Goal: Contribute content: Contribute content

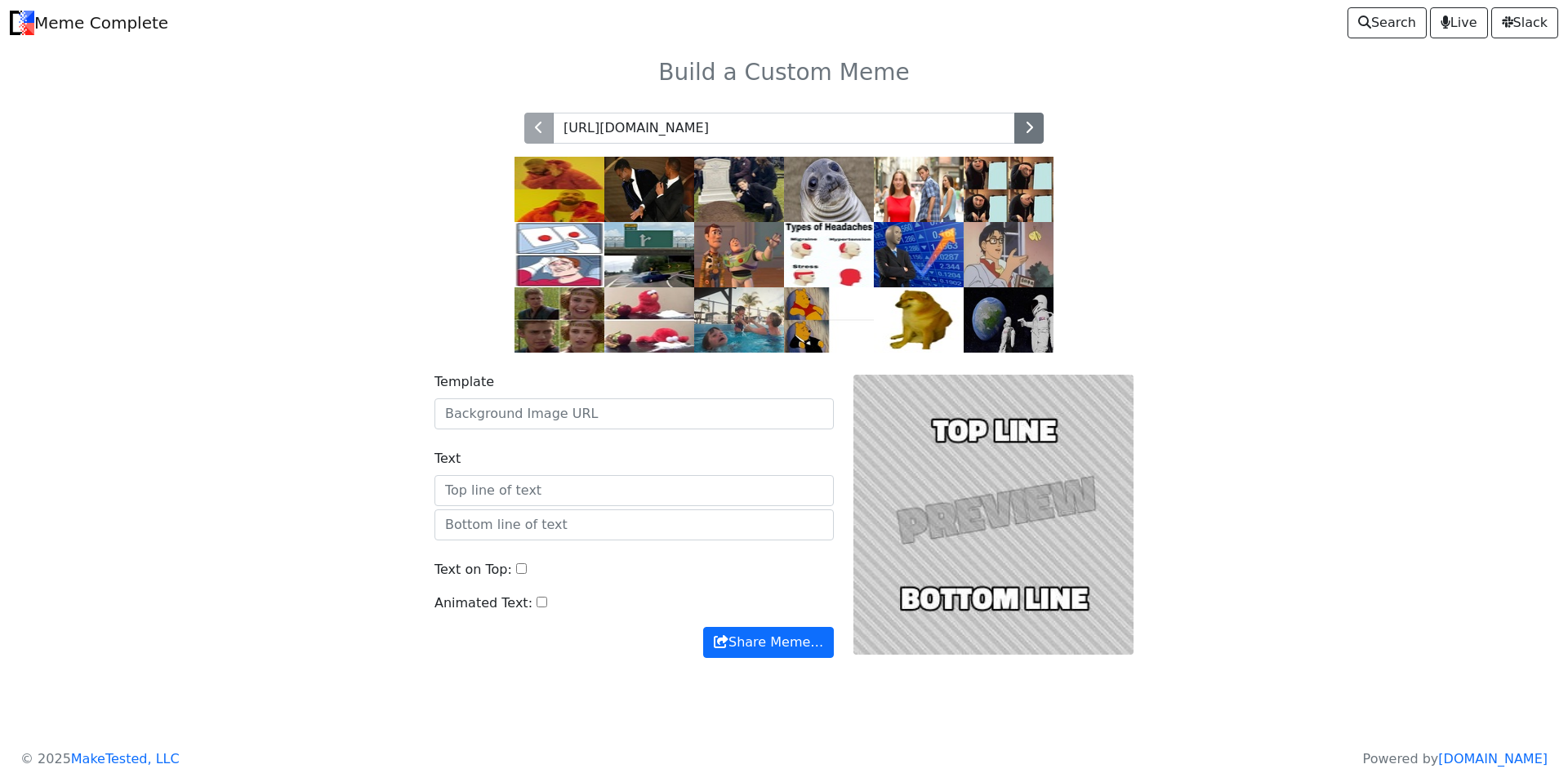
scroll to position [0, 59]
type input "[URL][DOMAIN_NAME]"
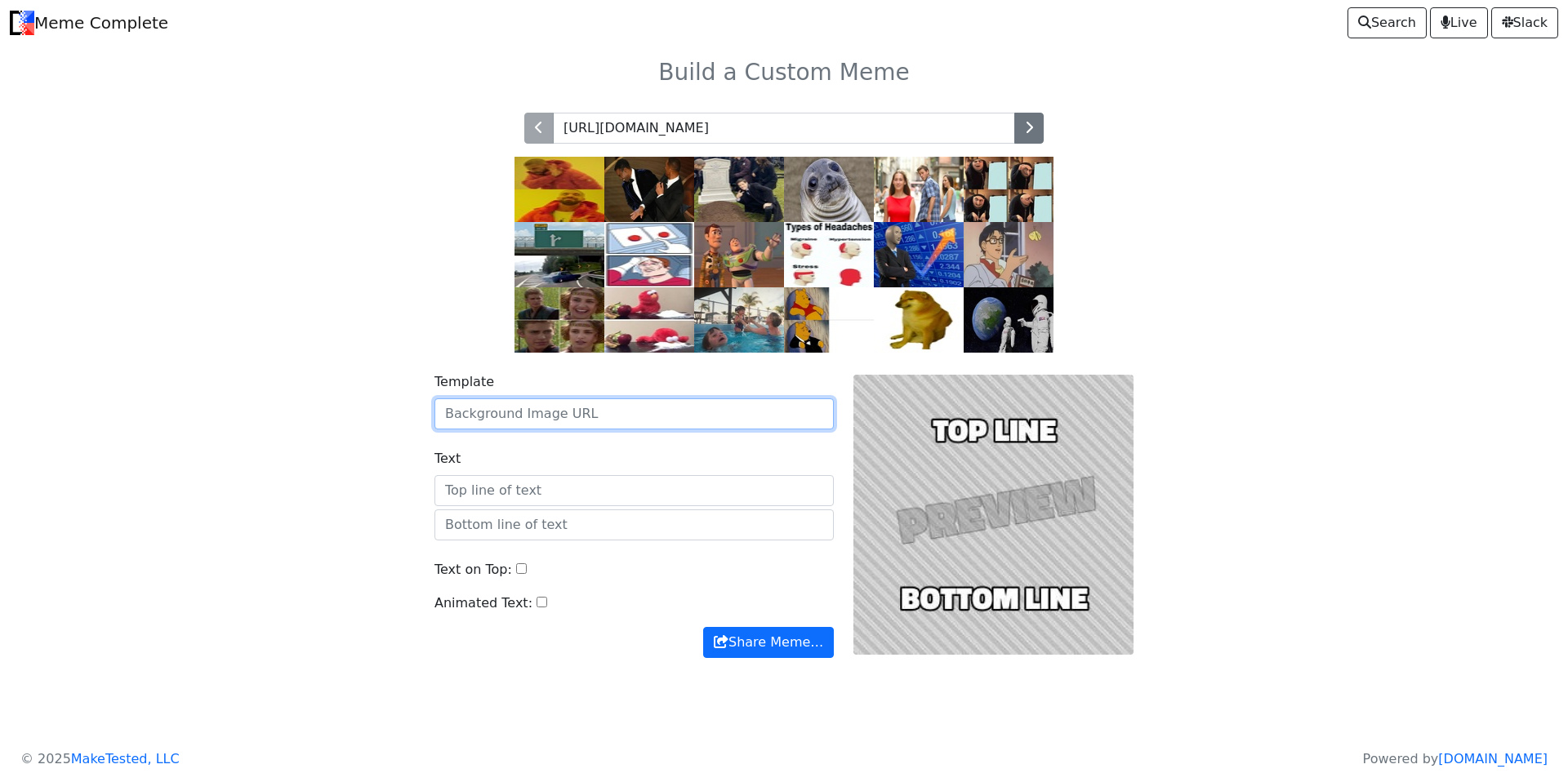
click at [509, 409] on input "Template" at bounding box center [635, 414] width 400 height 31
paste input "[URL][DOMAIN_NAME]"
type input "[URL][DOMAIN_NAME]"
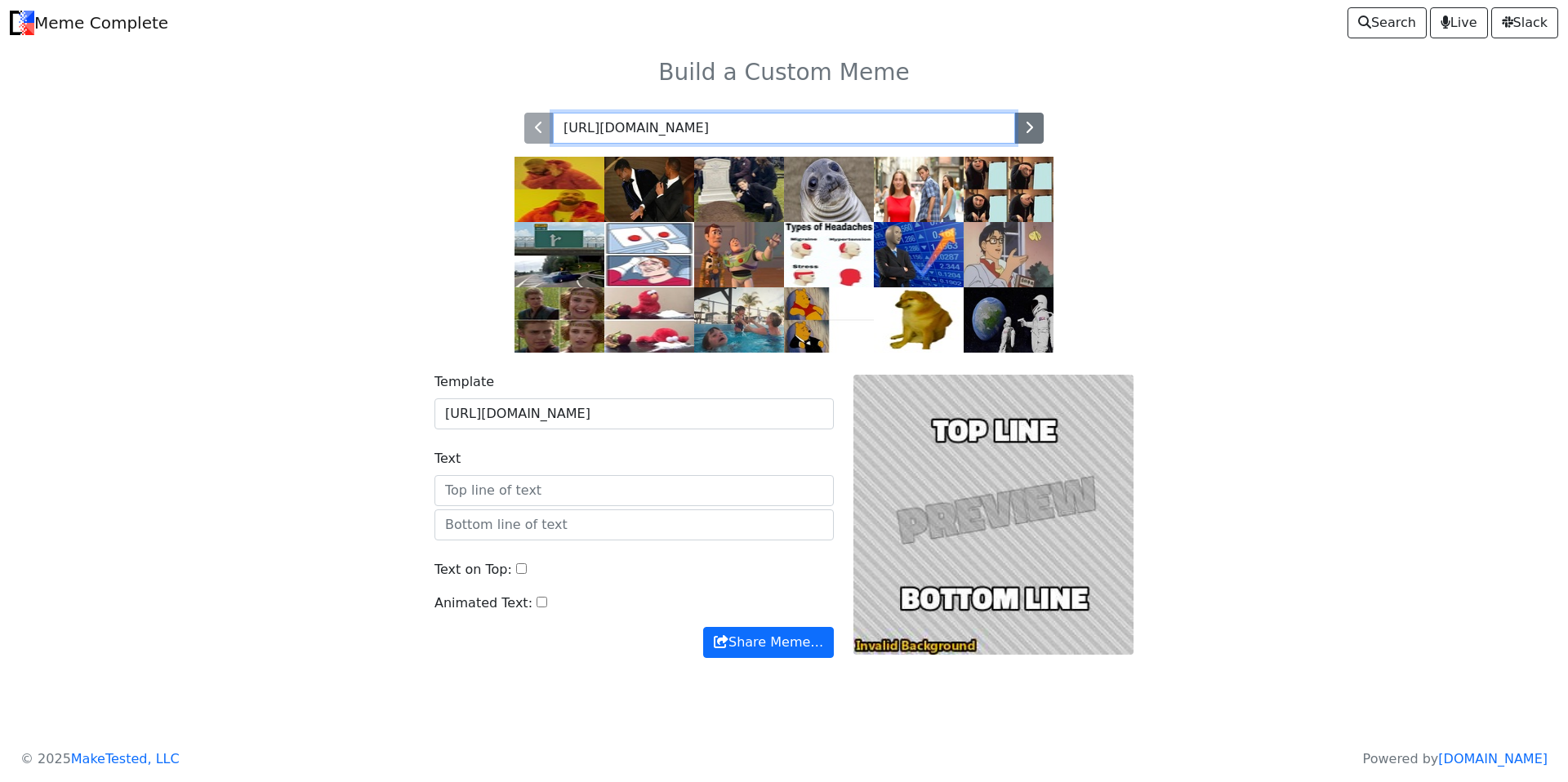
click at [790, 130] on input "[URL][DOMAIN_NAME]" at bounding box center [784, 128] width 463 height 31
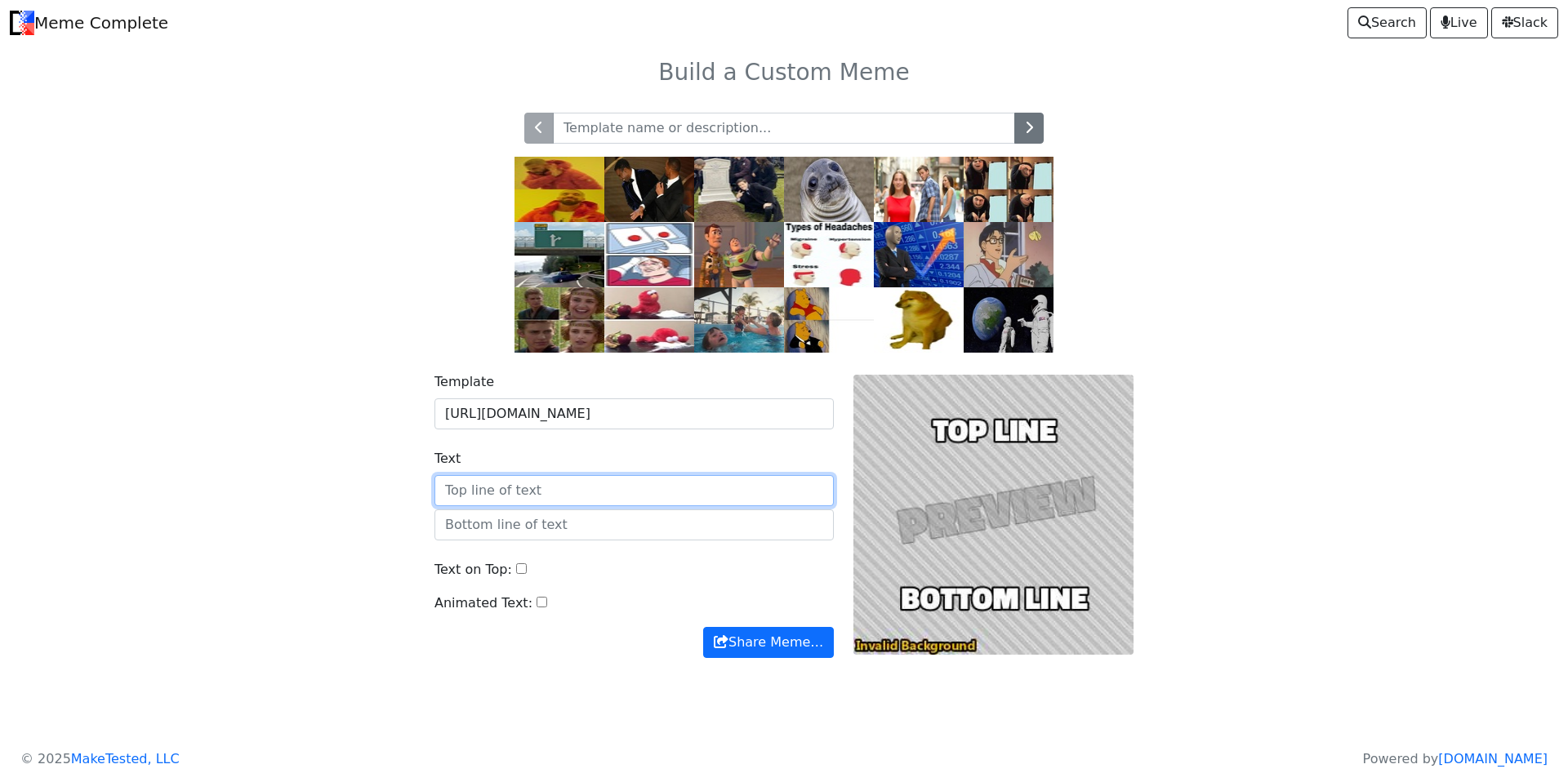
click at [525, 499] on input "Text" at bounding box center [635, 490] width 400 height 31
click at [466, 484] on input "You gender?" at bounding box center [635, 490] width 400 height 31
click at [465, 486] on input "You gender?" at bounding box center [635, 490] width 400 height 31
click at [498, 489] on input "You gender?" at bounding box center [635, 490] width 400 height 31
click at [498, 488] on input "You gender?" at bounding box center [635, 490] width 400 height 31
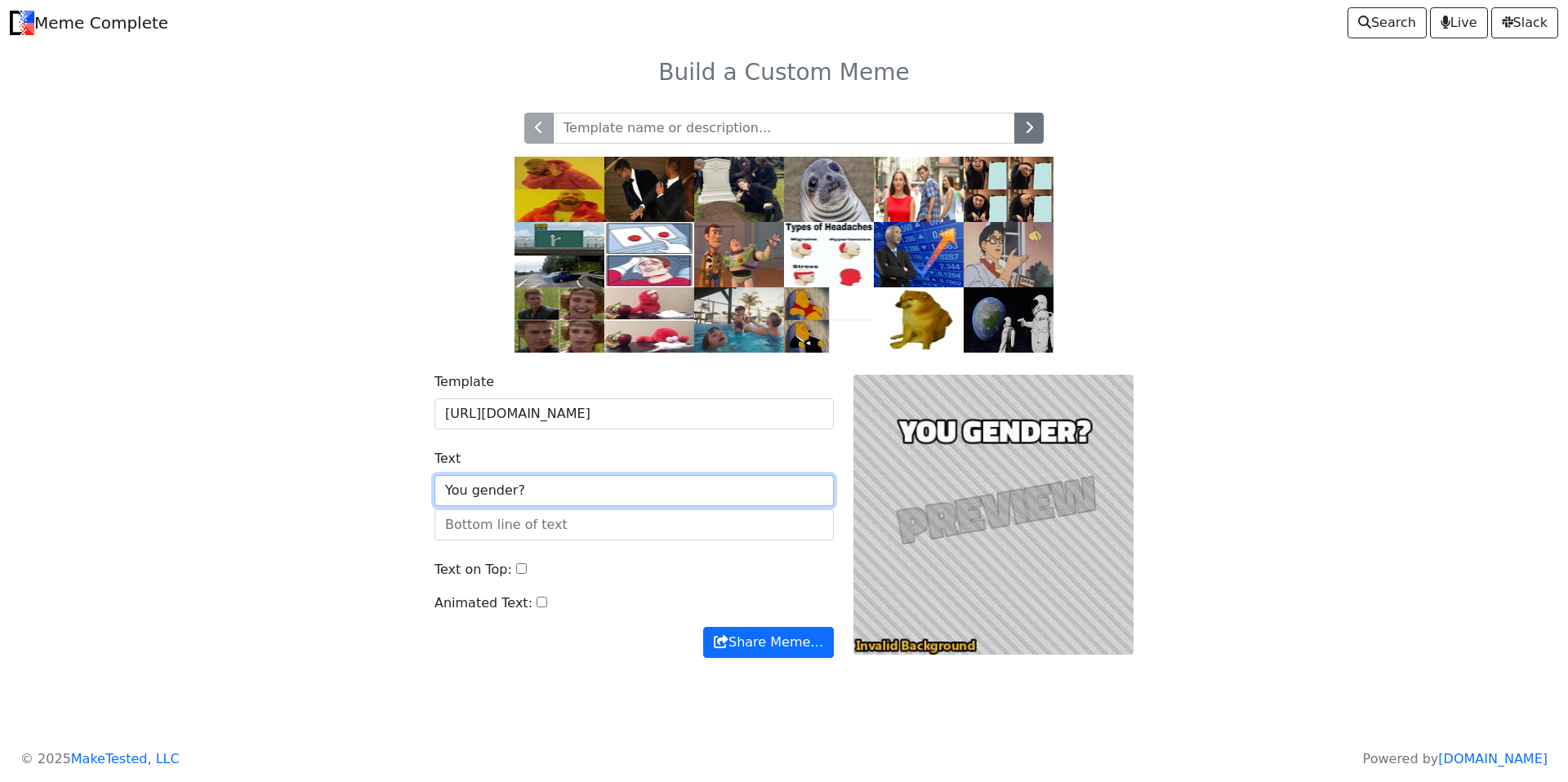
drag, startPoint x: 567, startPoint y: 493, endPoint x: 387, endPoint y: 498, distance: 180.1
click at [385, 498] on div "Template [URL][DOMAIN_NAME] Text You gender? Text on Top: Animated Text: Share …" at bounding box center [784, 525] width 1078 height 345
type input "You 'now gender-ing?"
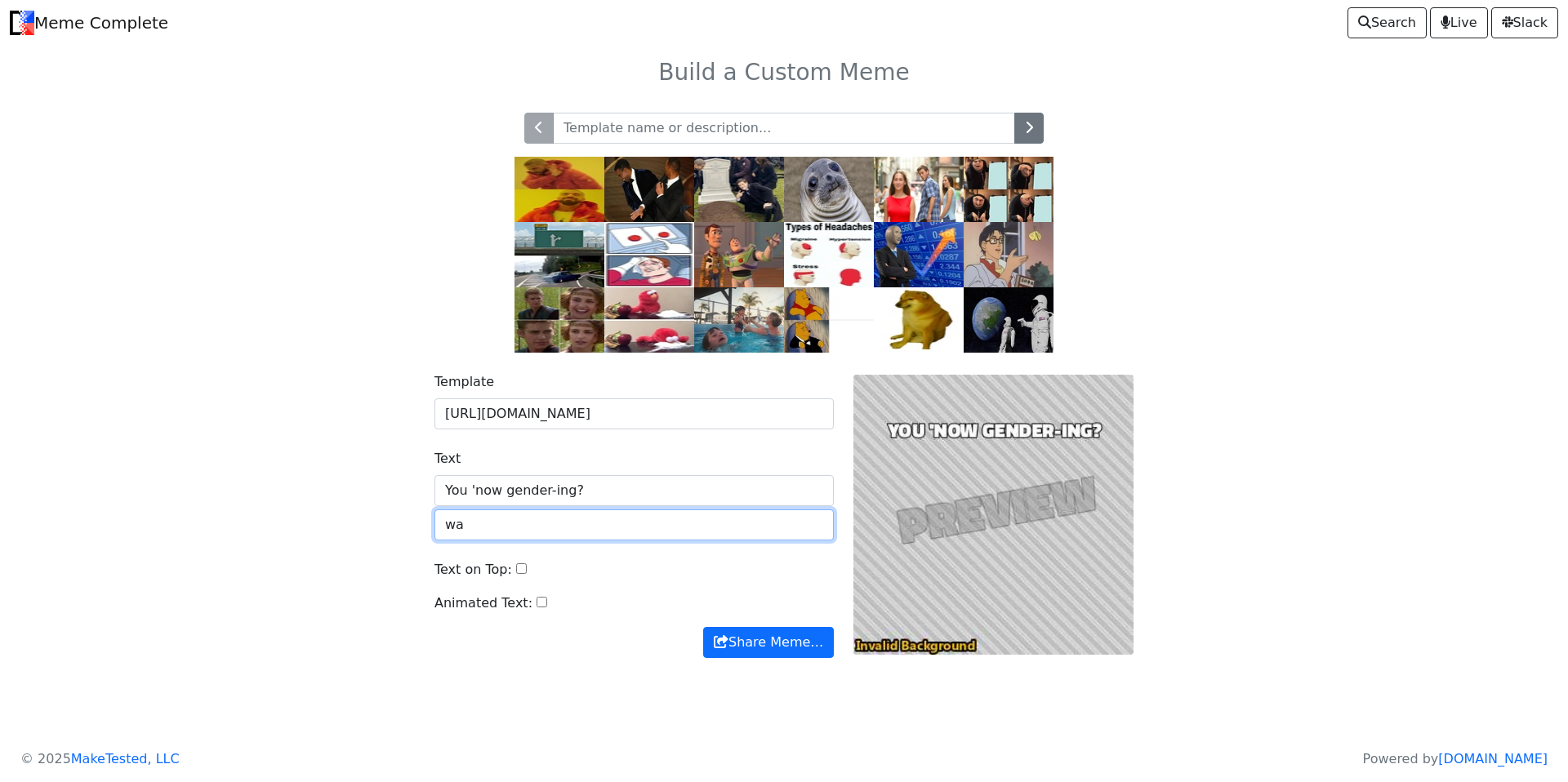
type input "w"
type input "Wait for me"
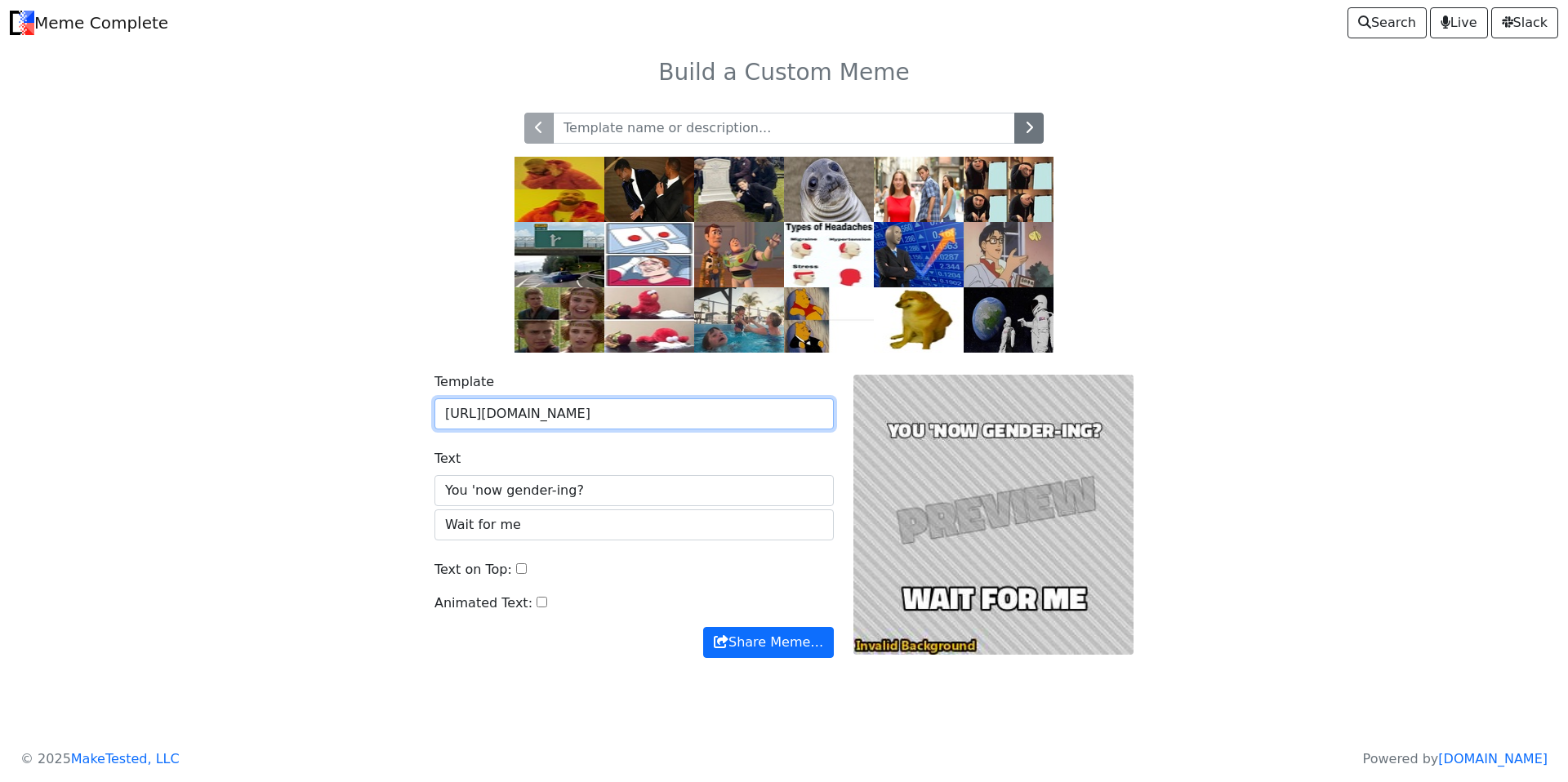
click at [693, 401] on input "[URL][DOMAIN_NAME]" at bounding box center [635, 414] width 400 height 31
drag, startPoint x: 699, startPoint y: 403, endPoint x: 814, endPoint y: 405, distance: 115.0
click at [814, 405] on input "[URL][DOMAIN_NAME]" at bounding box center [635, 414] width 400 height 31
click at [801, 408] on input "[URL][DOMAIN_NAME]" at bounding box center [635, 414] width 400 height 31
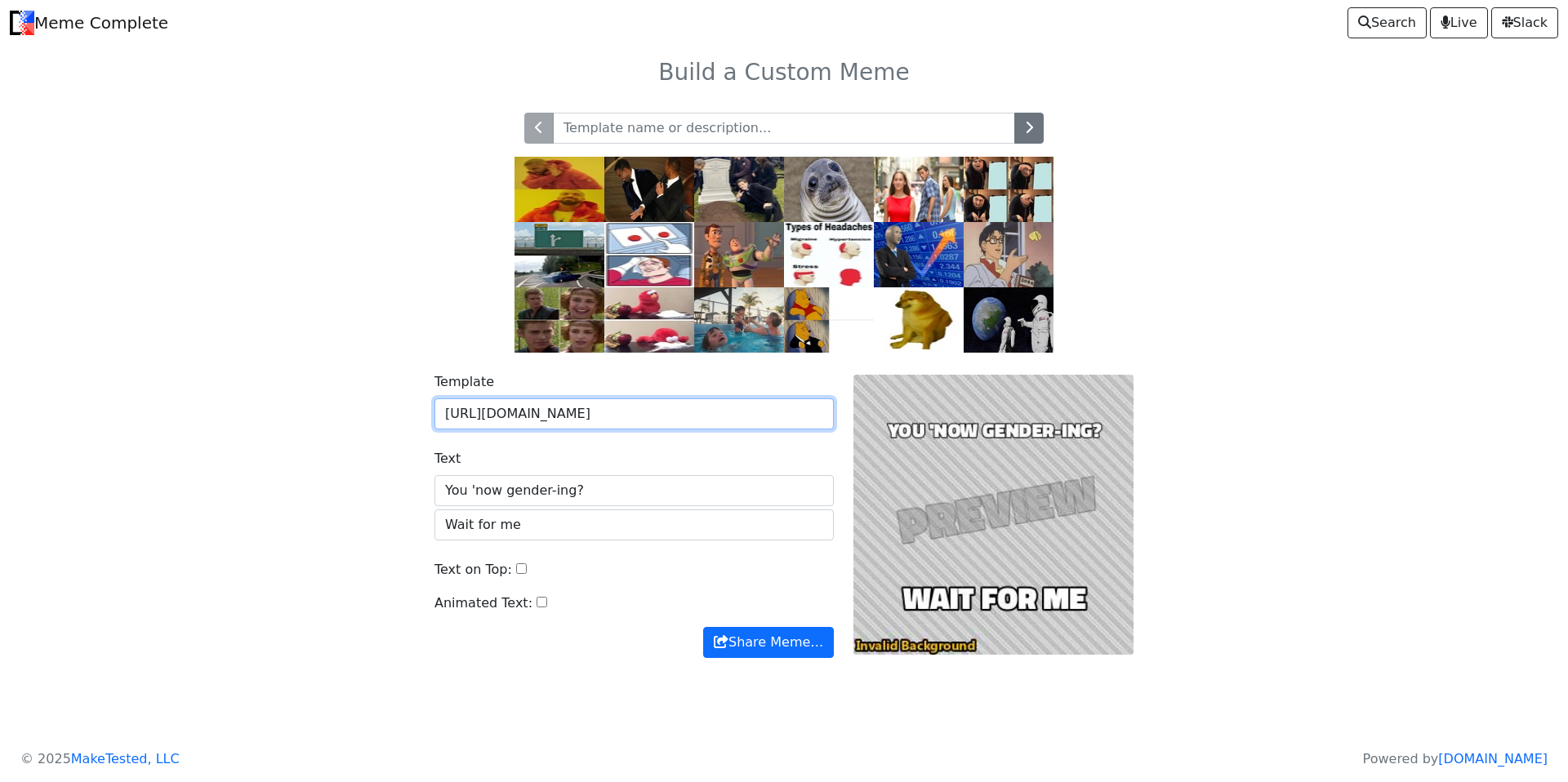
click at [801, 408] on input "[URL][DOMAIN_NAME]" at bounding box center [635, 414] width 400 height 31
paste input "[DOMAIN_NAME][URL]"
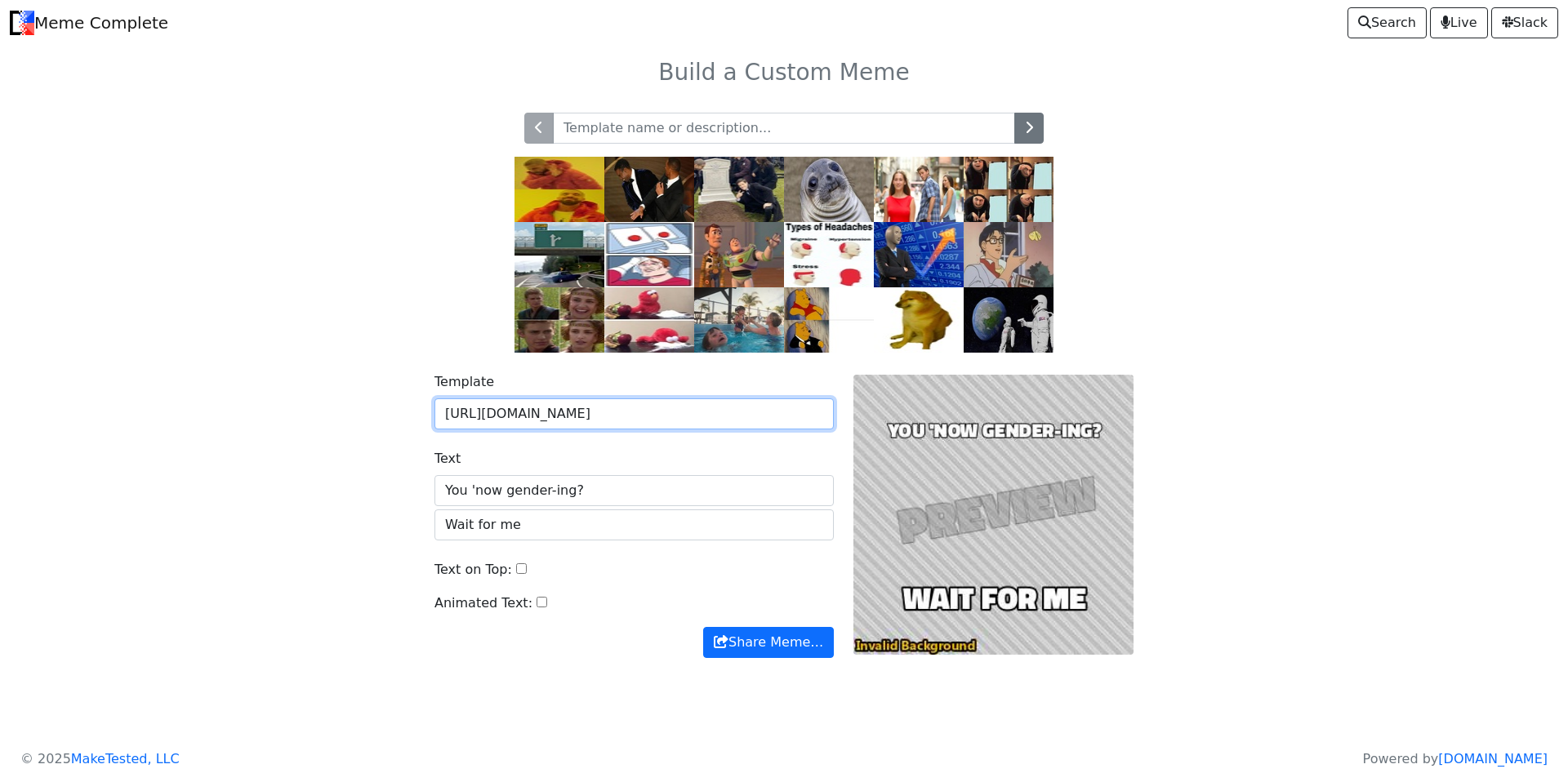
scroll to position [0, 311]
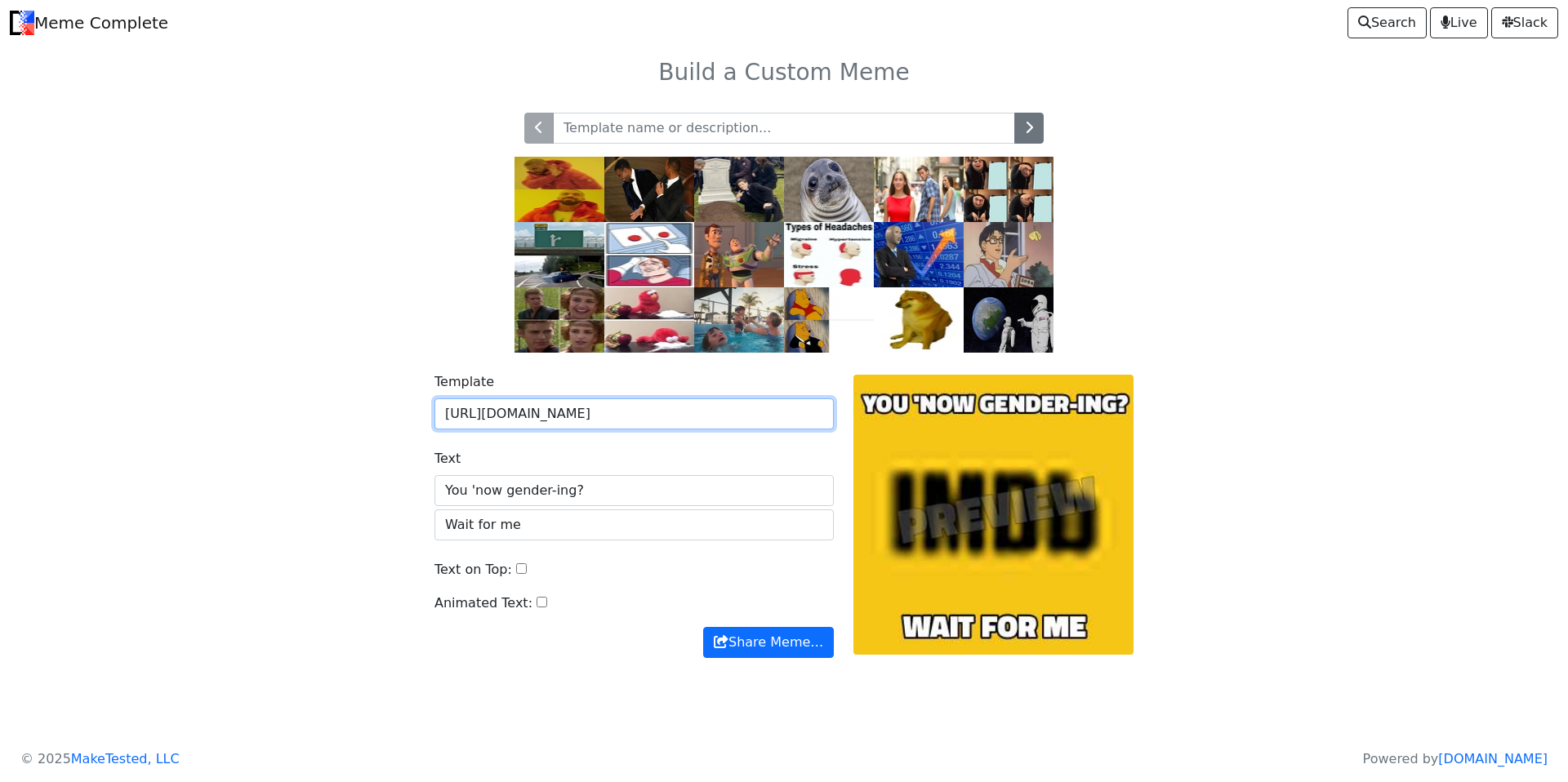
type input "[URL][DOMAIN_NAME]"
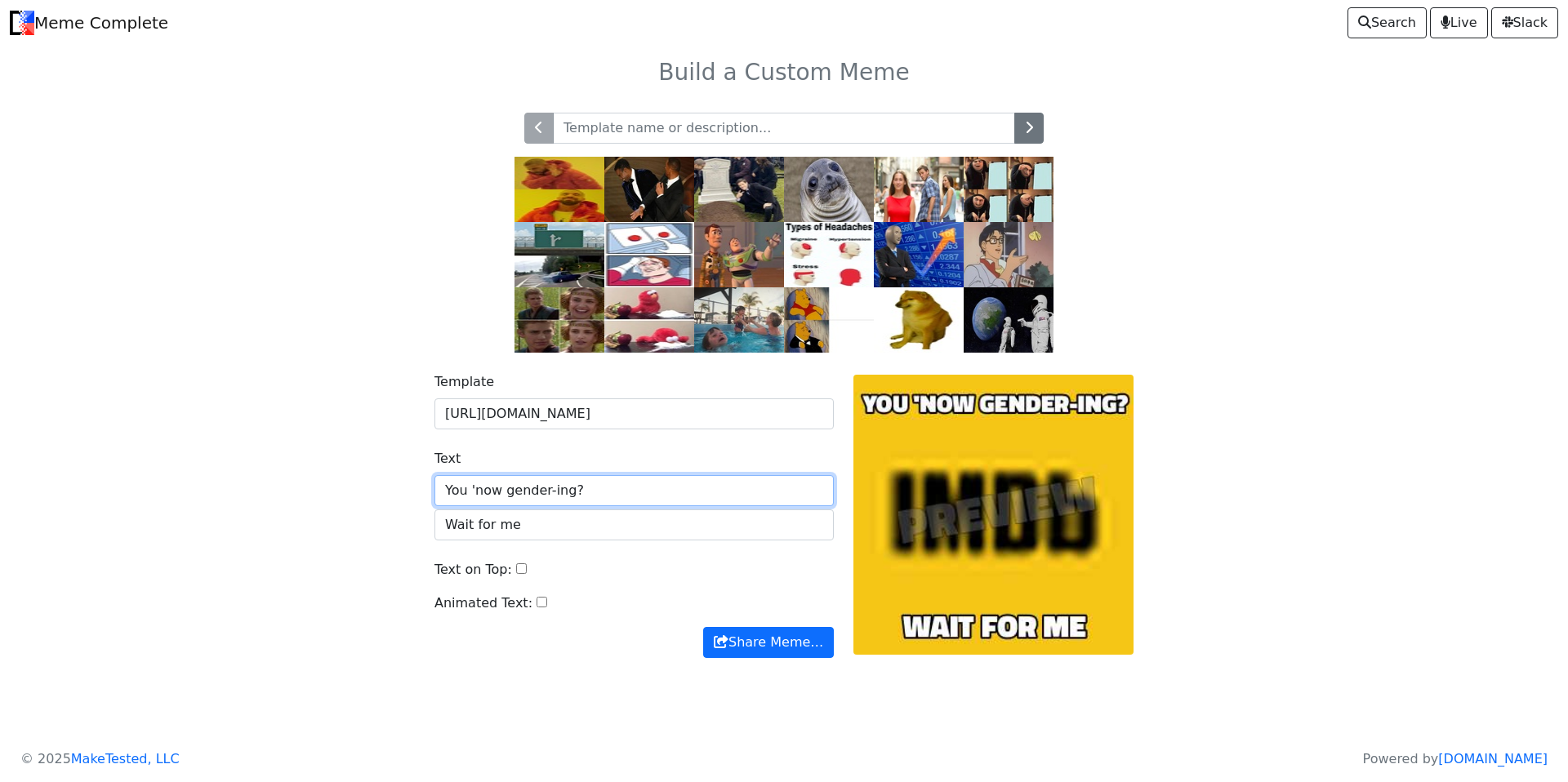
scroll to position [0, 0]
paste input "[URL][DOMAIN_NAME]"
type input "You 'now gender-ing?"
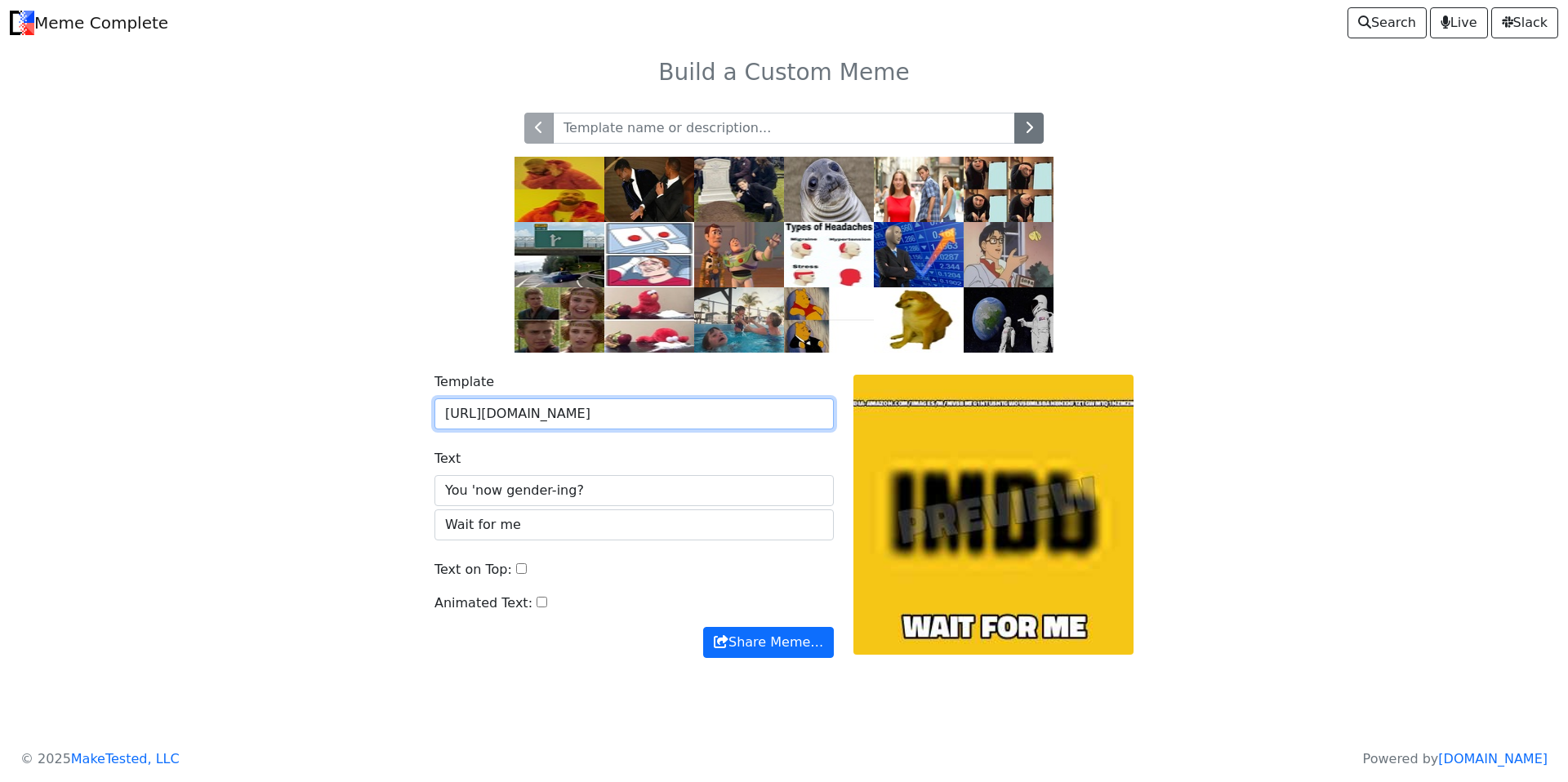
click at [707, 419] on input "[URL][DOMAIN_NAME]" at bounding box center [635, 414] width 400 height 31
paste input "M/MV5BMTg1NTU5NTgwOV5BMl5BanBnXkFtZTgwMTQ1NzMzMzI@._V1_.jp"
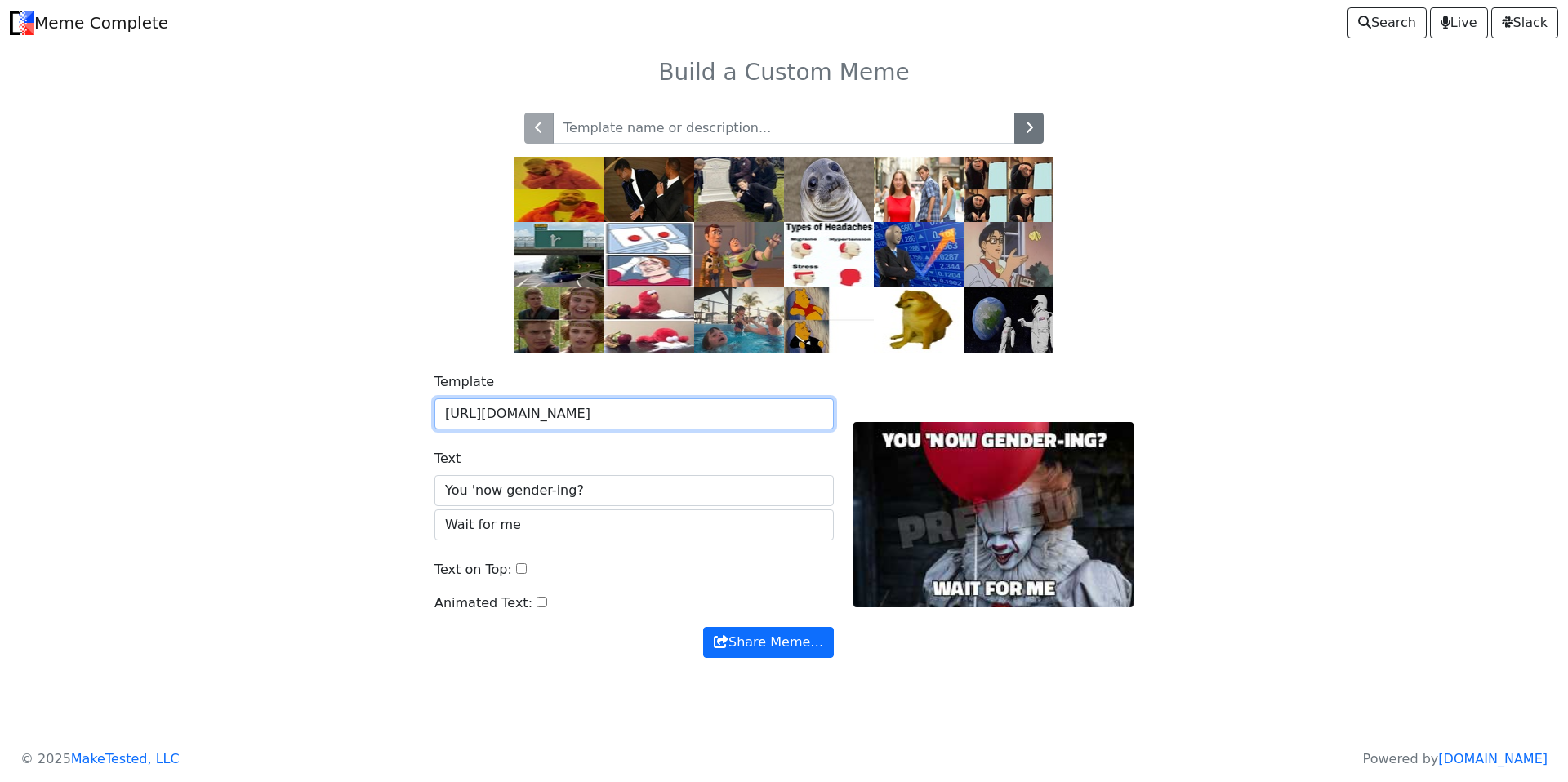
type input "[URL][DOMAIN_NAME]"
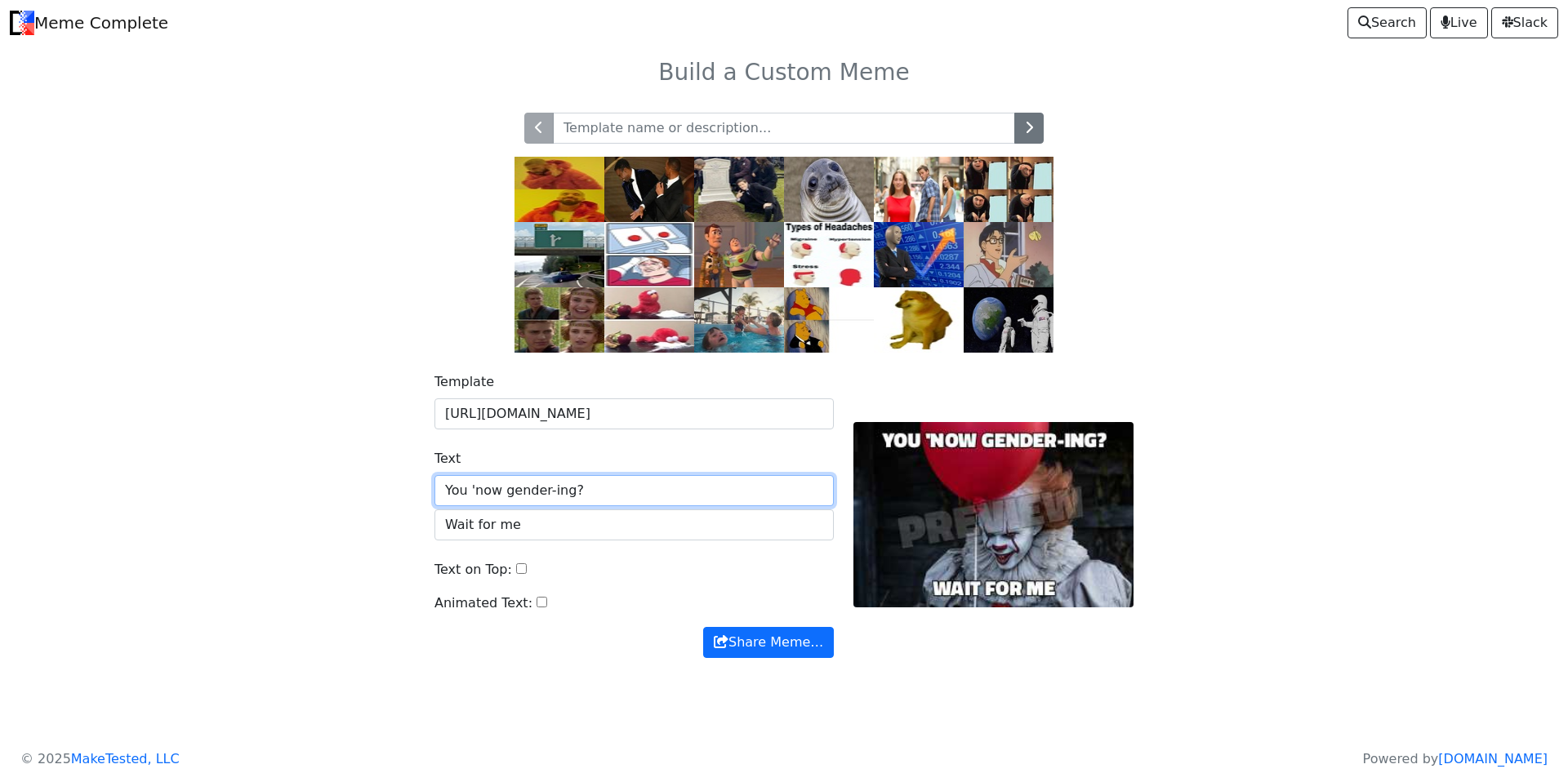
scroll to position [0, 0]
click at [499, 475] on input "You 'now gender-ing?" at bounding box center [635, 490] width 400 height 31
click at [498, 490] on input "You 'now gender-ing?" at bounding box center [635, 490] width 400 height 31
click at [544, 490] on input "You 'no gender-ing?" at bounding box center [635, 490] width 400 height 31
click at [533, 492] on input "You 'no gender-ing?" at bounding box center [635, 490] width 400 height 31
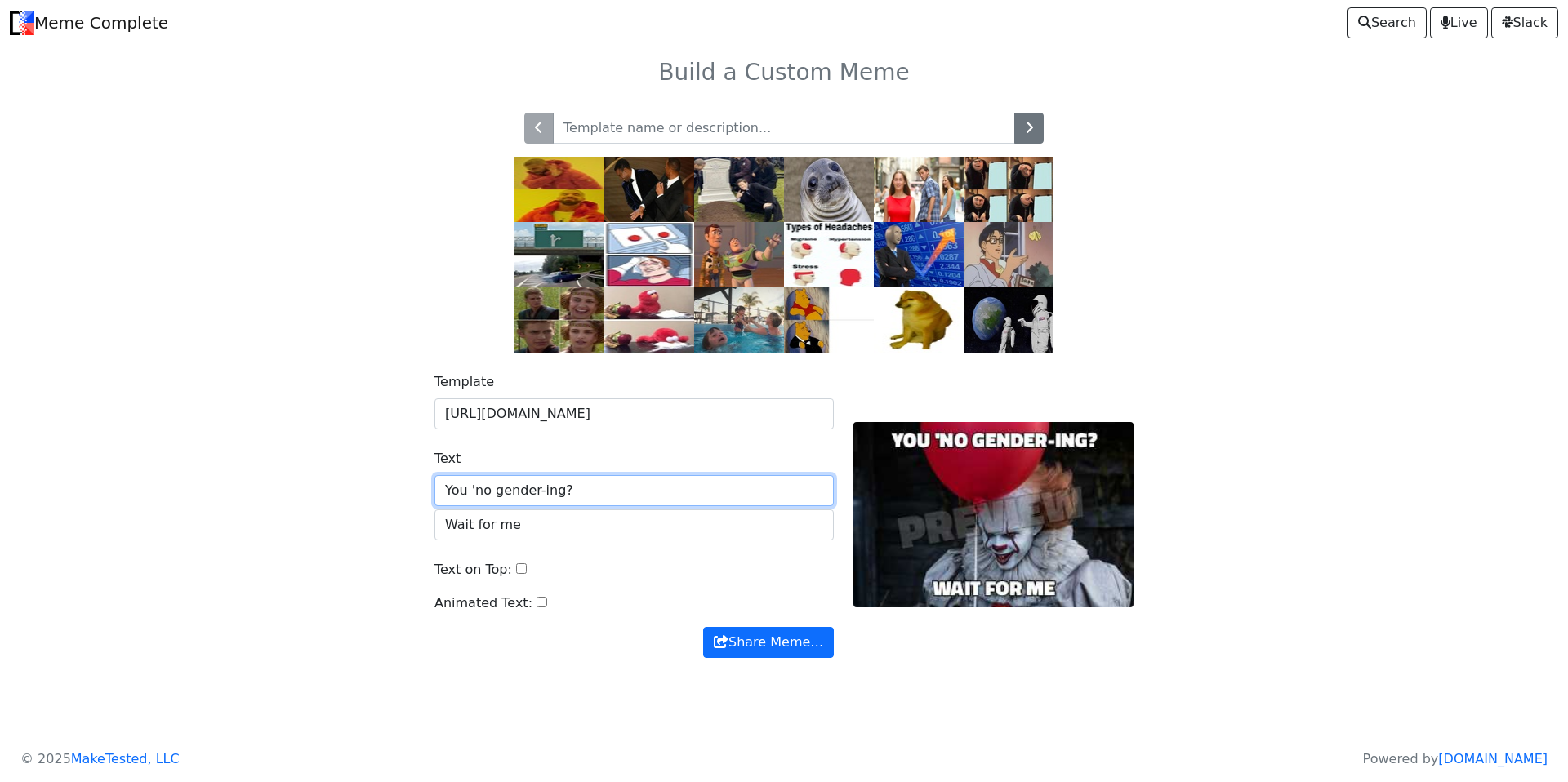
click at [540, 490] on input "You 'no gender-ing?" at bounding box center [635, 490] width 400 height 31
click at [556, 488] on input "You 'no gendering?" at bounding box center [635, 490] width 400 height 31
click at [551, 490] on input "You 'no gendering?" at bounding box center [635, 490] width 400 height 31
type input "You 'no gendering?"
click at [507, 534] on input "Wait for me" at bounding box center [635, 525] width 400 height 31
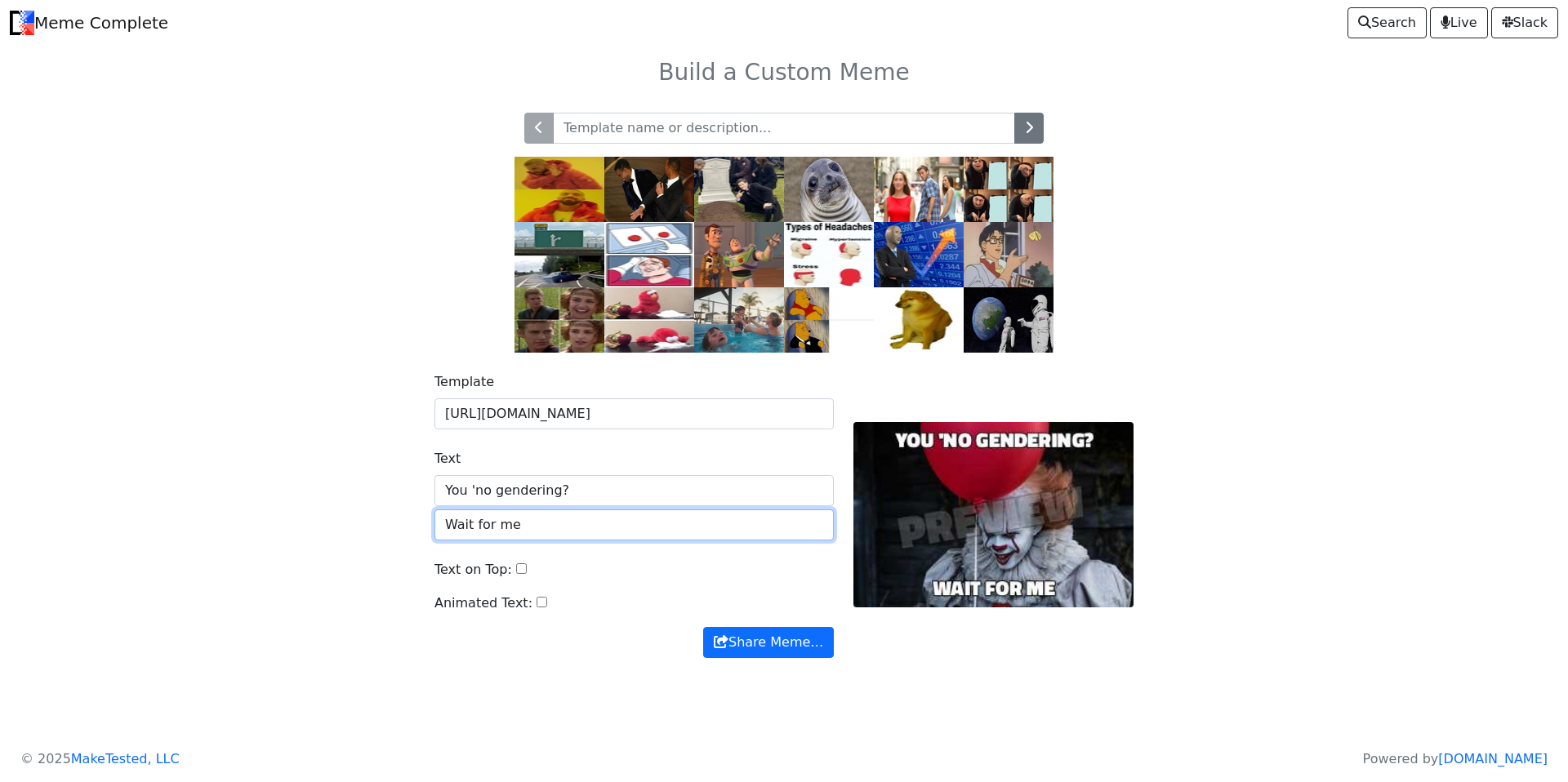
drag, startPoint x: 530, startPoint y: 527, endPoint x: 429, endPoint y: 526, distance: 101.0
click at [429, 526] on div "Template [URL][DOMAIN_NAME] Text You 'no gendering? Wait for me Text on Top: An…" at bounding box center [634, 516] width 419 height 286
click at [442, 529] on input "It is coming!" at bounding box center [635, 525] width 400 height 31
click at [279, 520] on div "Template [URL][DOMAIN_NAME] Text You 'no gendering? It is coming! Text on Top: …" at bounding box center [784, 525] width 1078 height 345
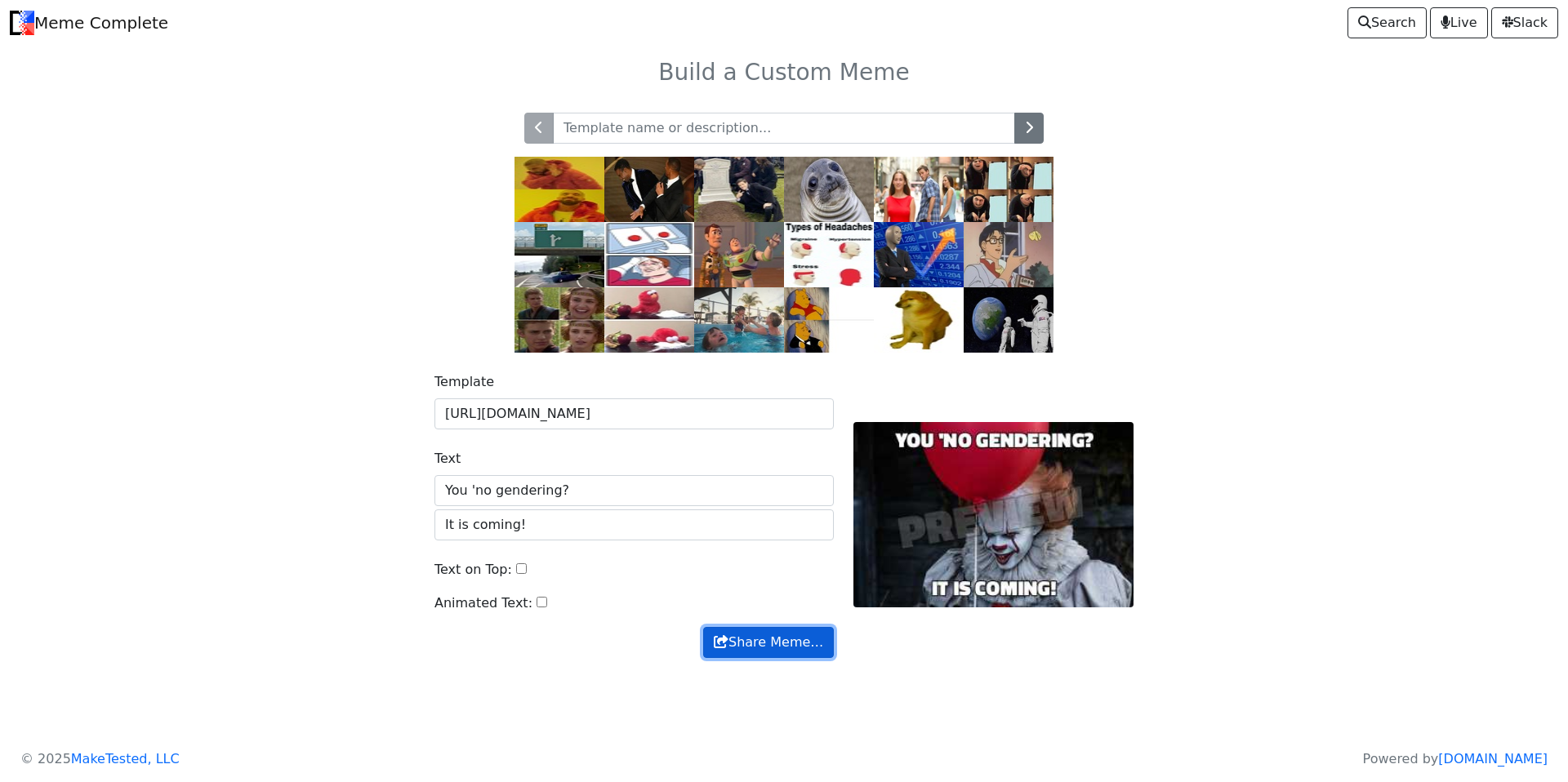
click at [737, 643] on button "Share Meme…" at bounding box center [768, 643] width 131 height 31
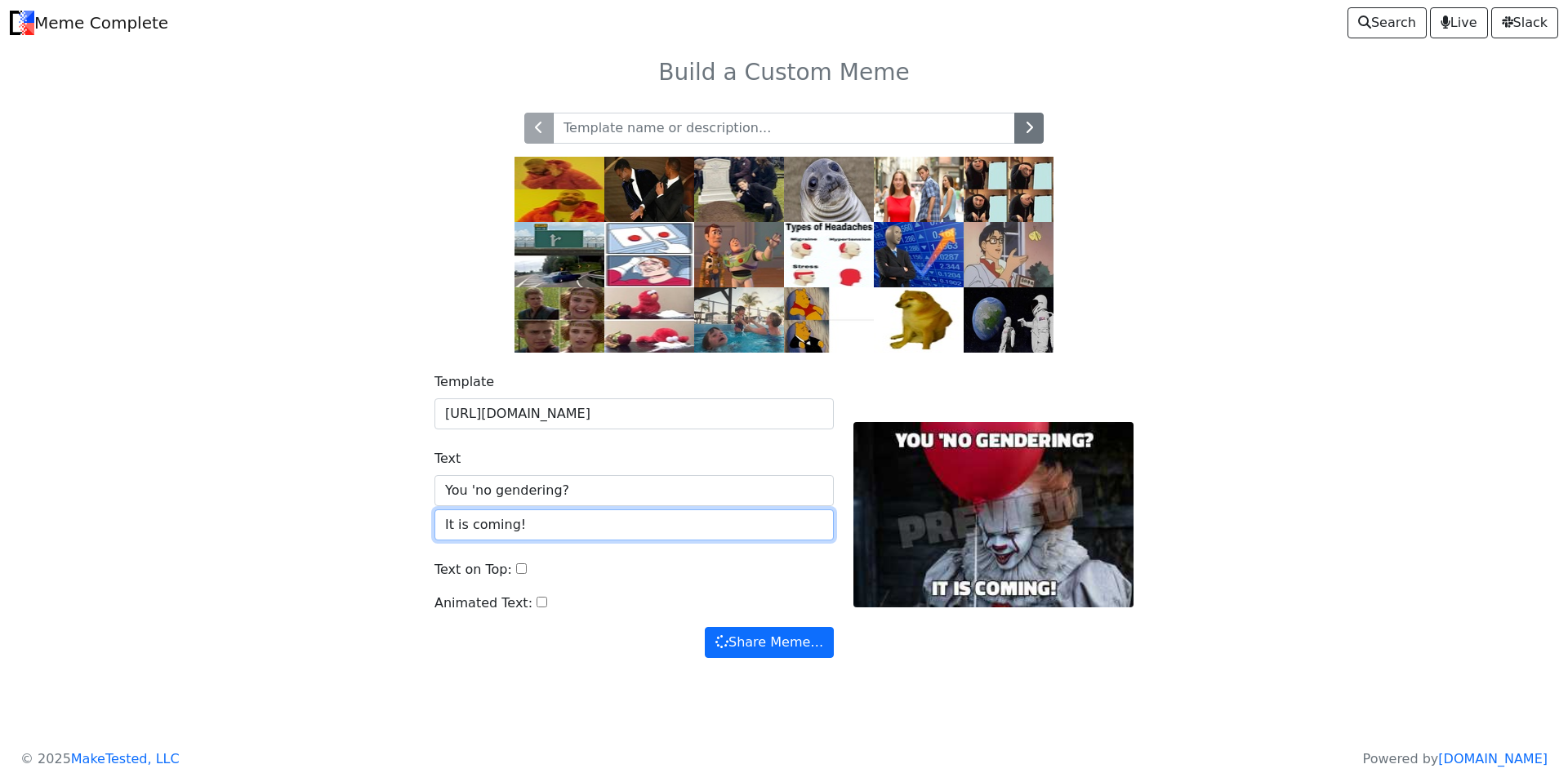
click at [446, 519] on input "It is coming!" at bounding box center [635, 525] width 400 height 31
click at [447, 520] on input "It is coming!" at bounding box center [635, 525] width 400 height 31
type input "Meh is coming!"
click at [217, 560] on body "Meme Complete Search Live [GEOGRAPHIC_DATA] Build a Custom Meme" at bounding box center [784, 373] width 1568 height 745
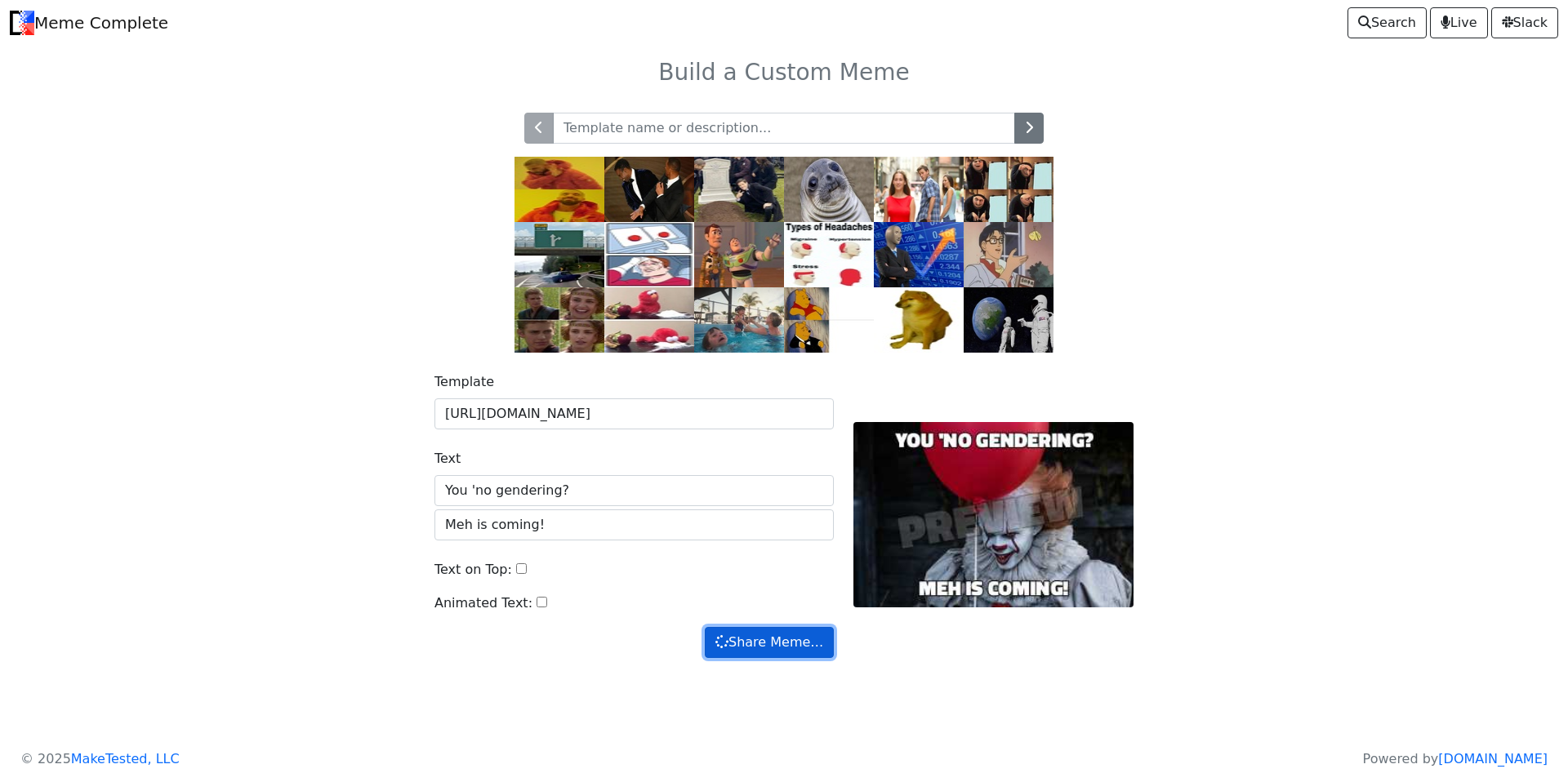
click at [791, 650] on button "Share Meme…" at bounding box center [769, 643] width 129 height 31
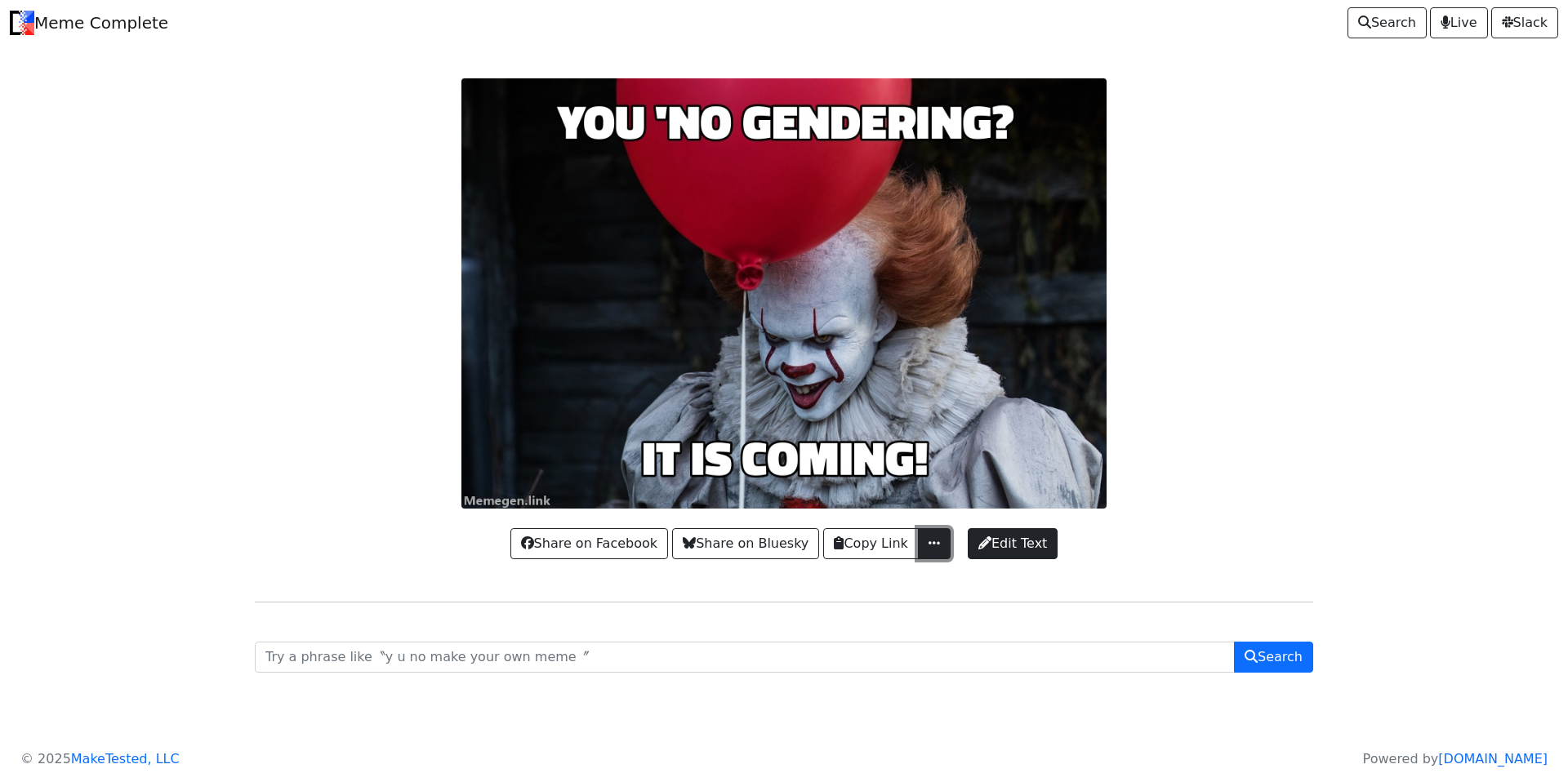
click at [931, 542] on span "button" at bounding box center [934, 543] width 16 height 13
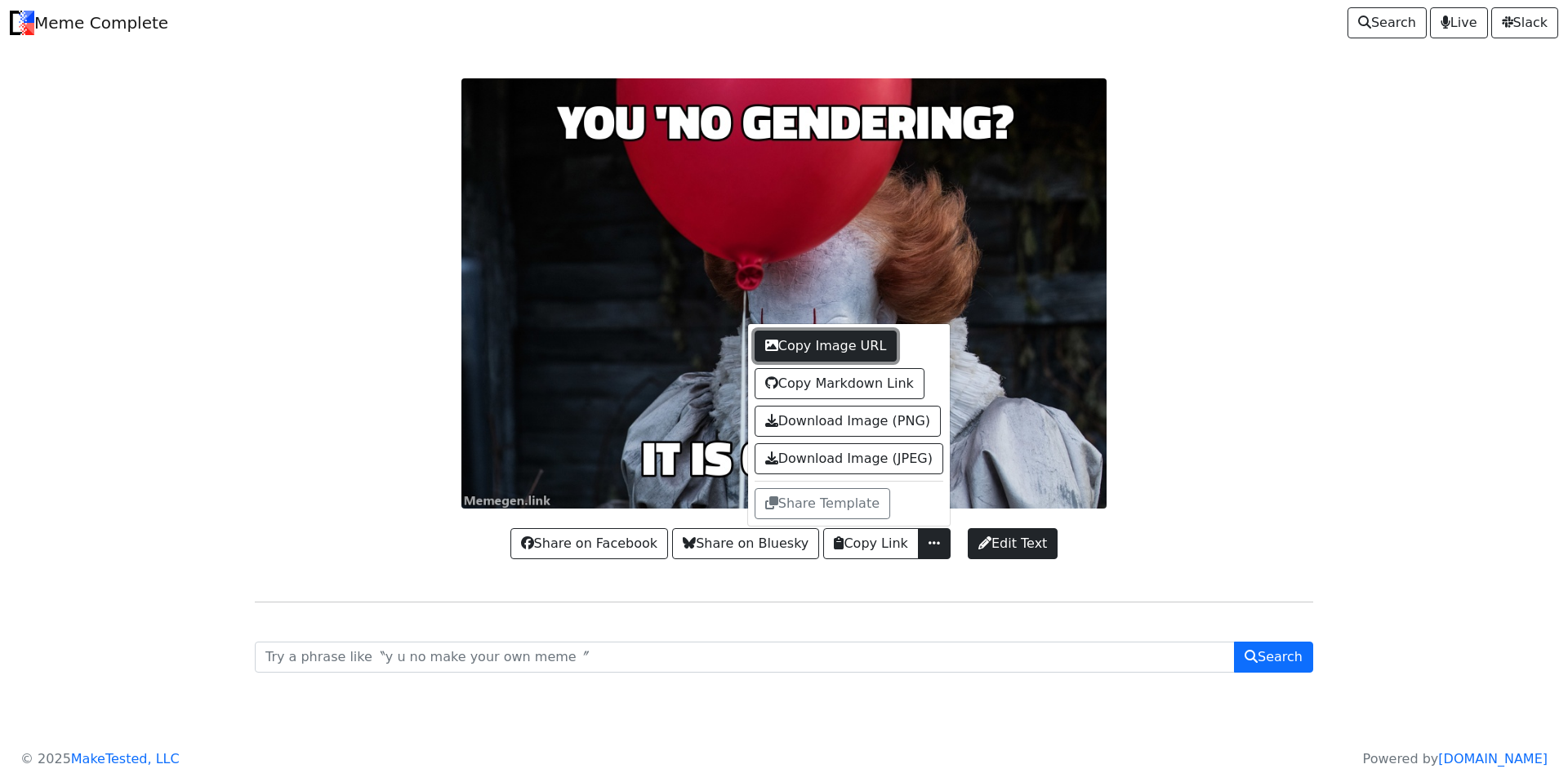
click at [882, 342] on button "Copy Image URL" at bounding box center [825, 346] width 143 height 31
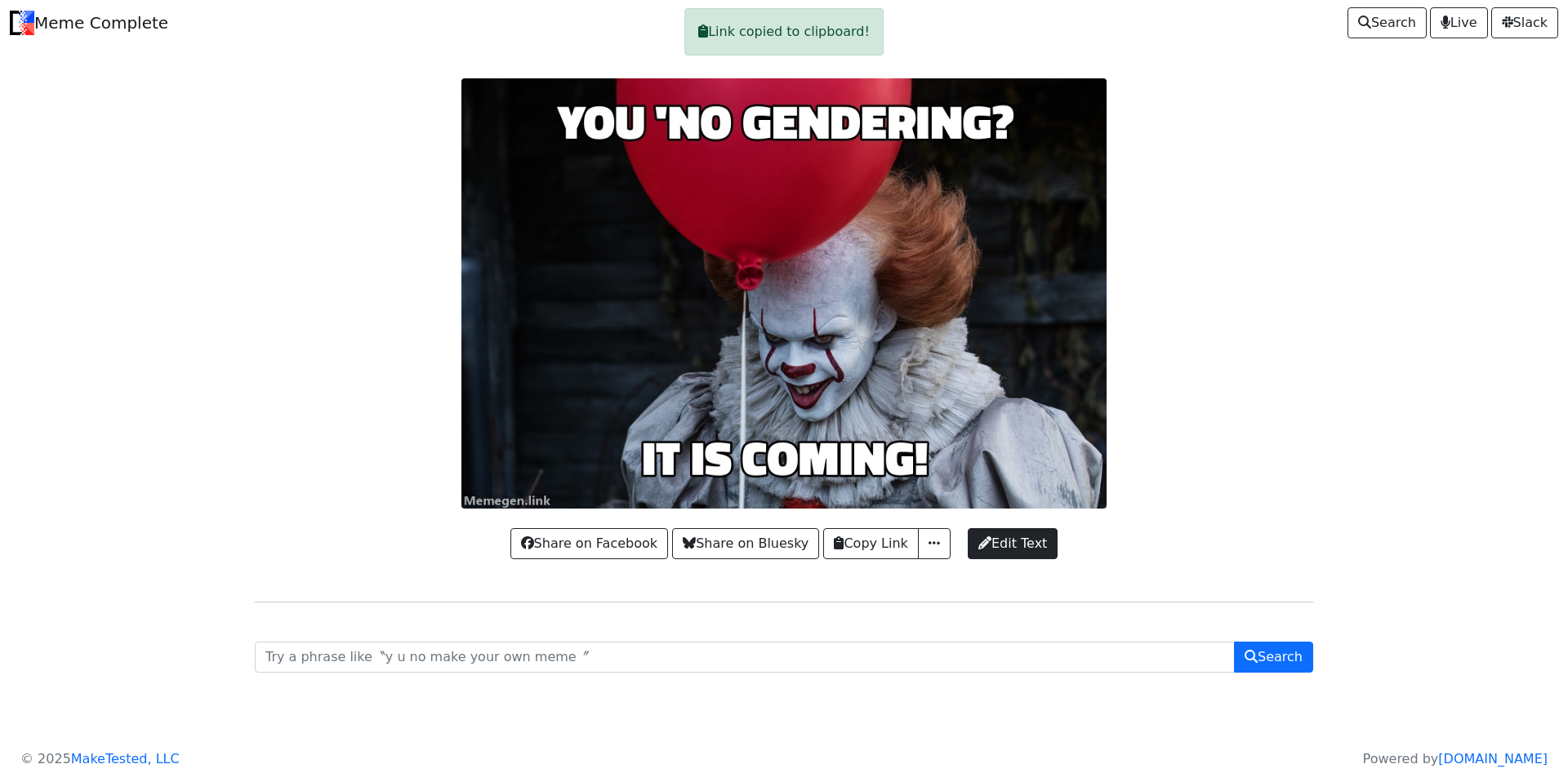
click at [771, 29] on div "Link copied to clipboard!" at bounding box center [783, 31] width 199 height 48
click at [1342, 188] on body "Meme Complete Search Live Slack Share on Facebook Share on Bluesky Copy Link Co…" at bounding box center [784, 370] width 1568 height 740
click at [937, 543] on span "button" at bounding box center [934, 543] width 16 height 13
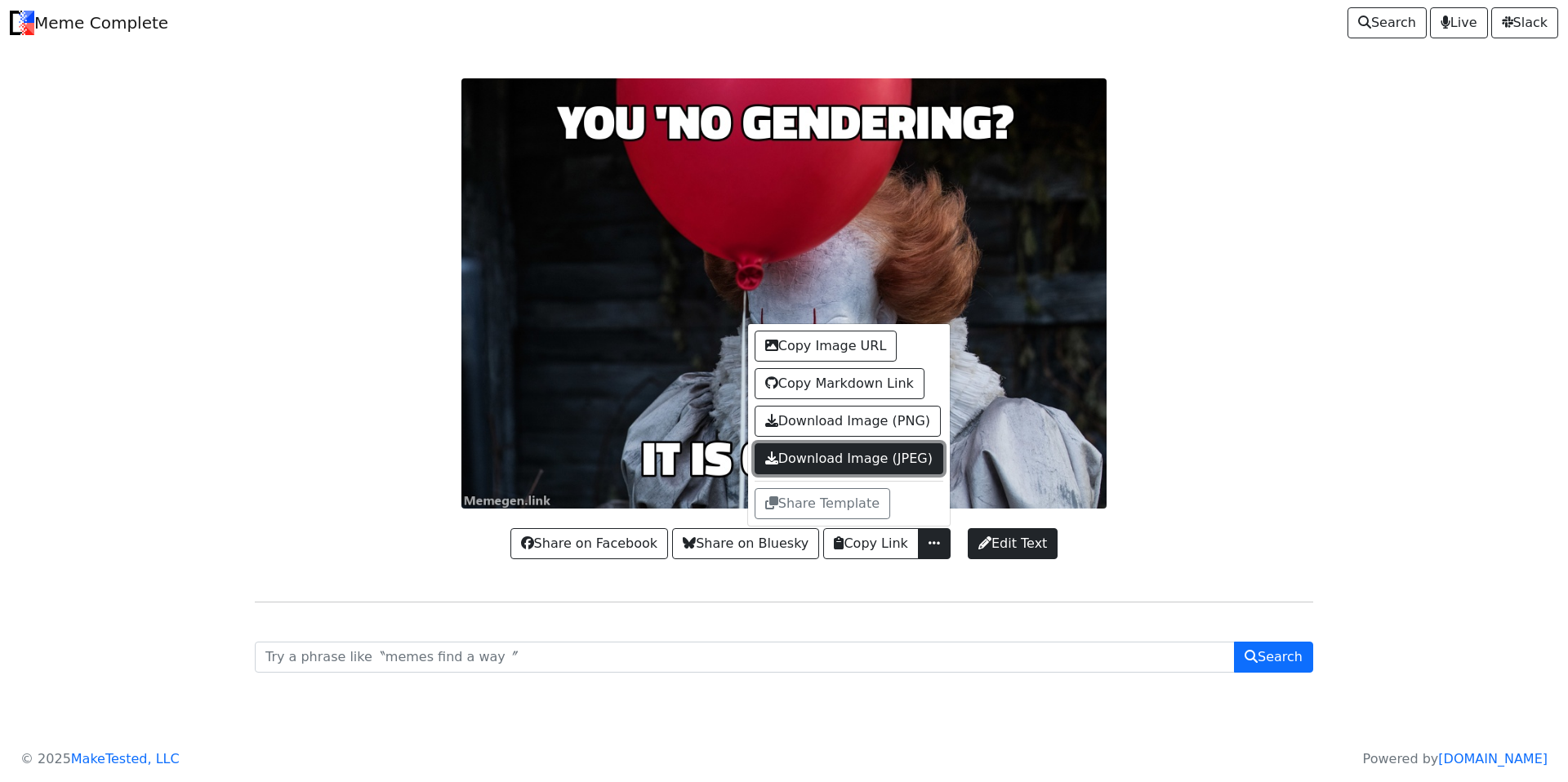
click at [895, 457] on link "Download Image (JPEG)" at bounding box center [849, 459] width 189 height 31
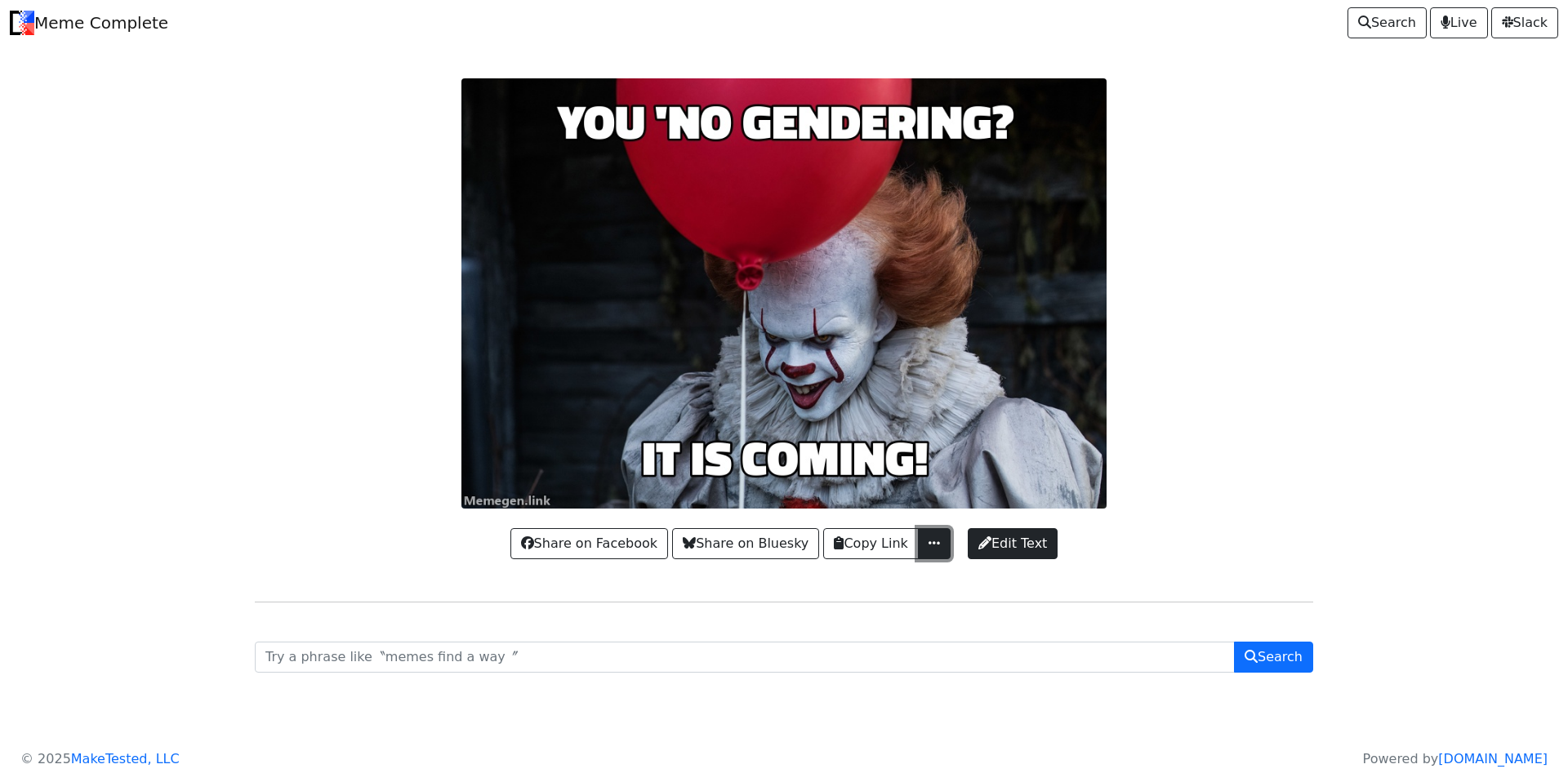
click at [931, 546] on span "button" at bounding box center [934, 543] width 16 height 13
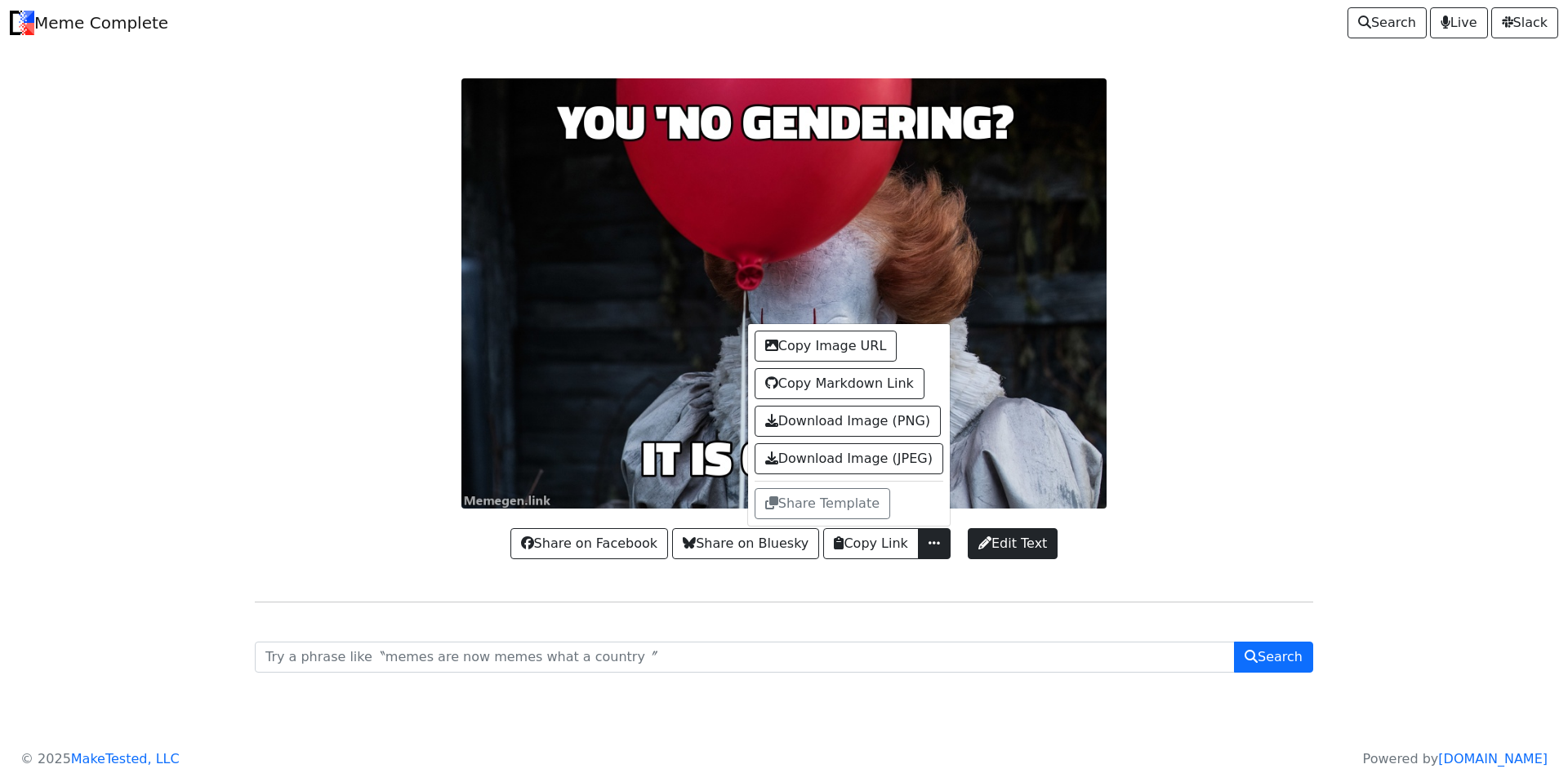
click at [1381, 351] on body "Meme Complete Search Live Slack Share on Facebook Share on Bluesky Copy Link Co…" at bounding box center [784, 370] width 1568 height 740
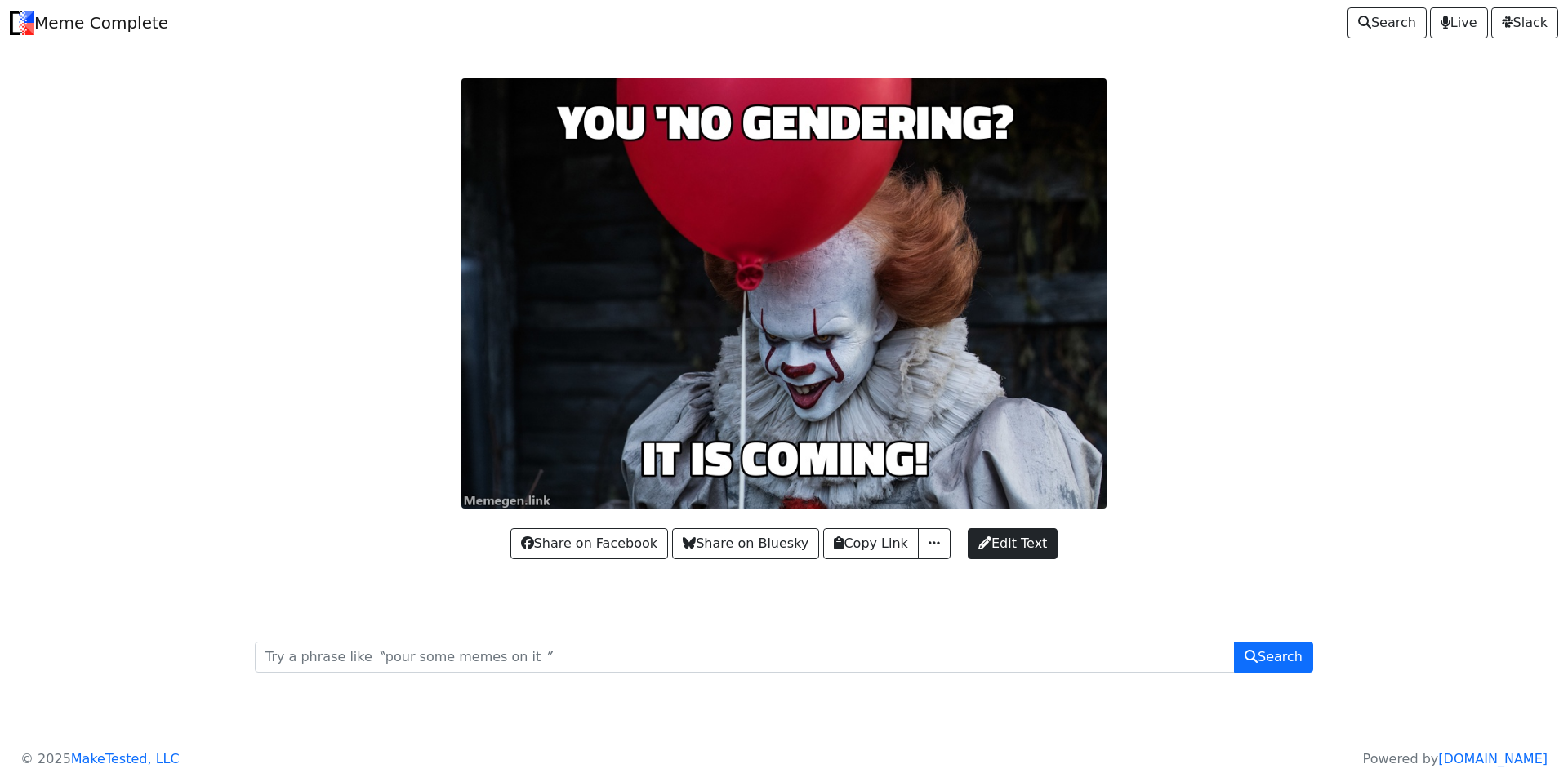
click at [834, 460] on div at bounding box center [784, 293] width 1078 height 430
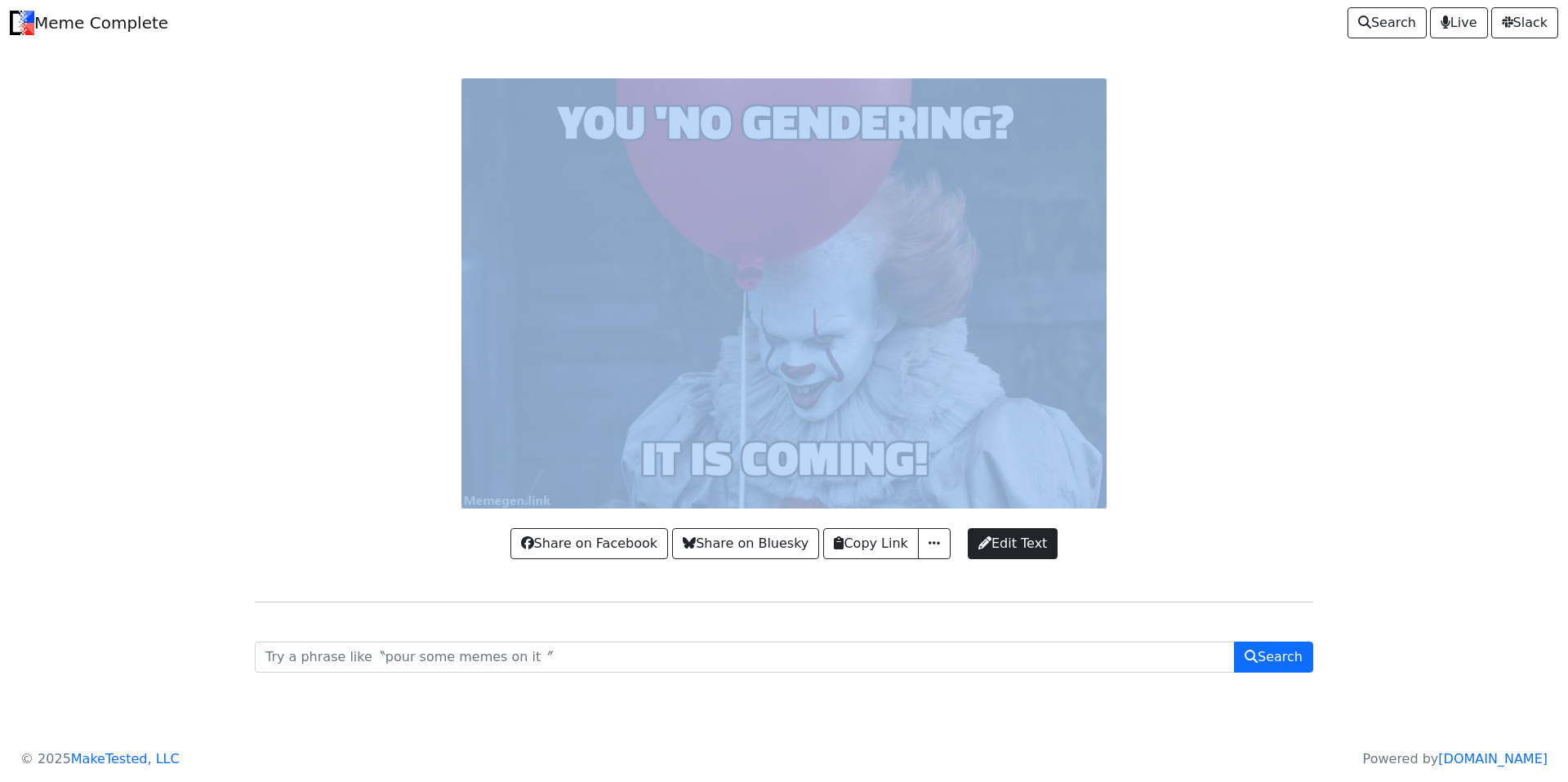
click at [833, 460] on div at bounding box center [784, 293] width 1078 height 430
click at [58, 238] on body "Meme Complete Search Live Slack Share on Facebook Share on Bluesky Copy Link Co…" at bounding box center [784, 370] width 1568 height 740
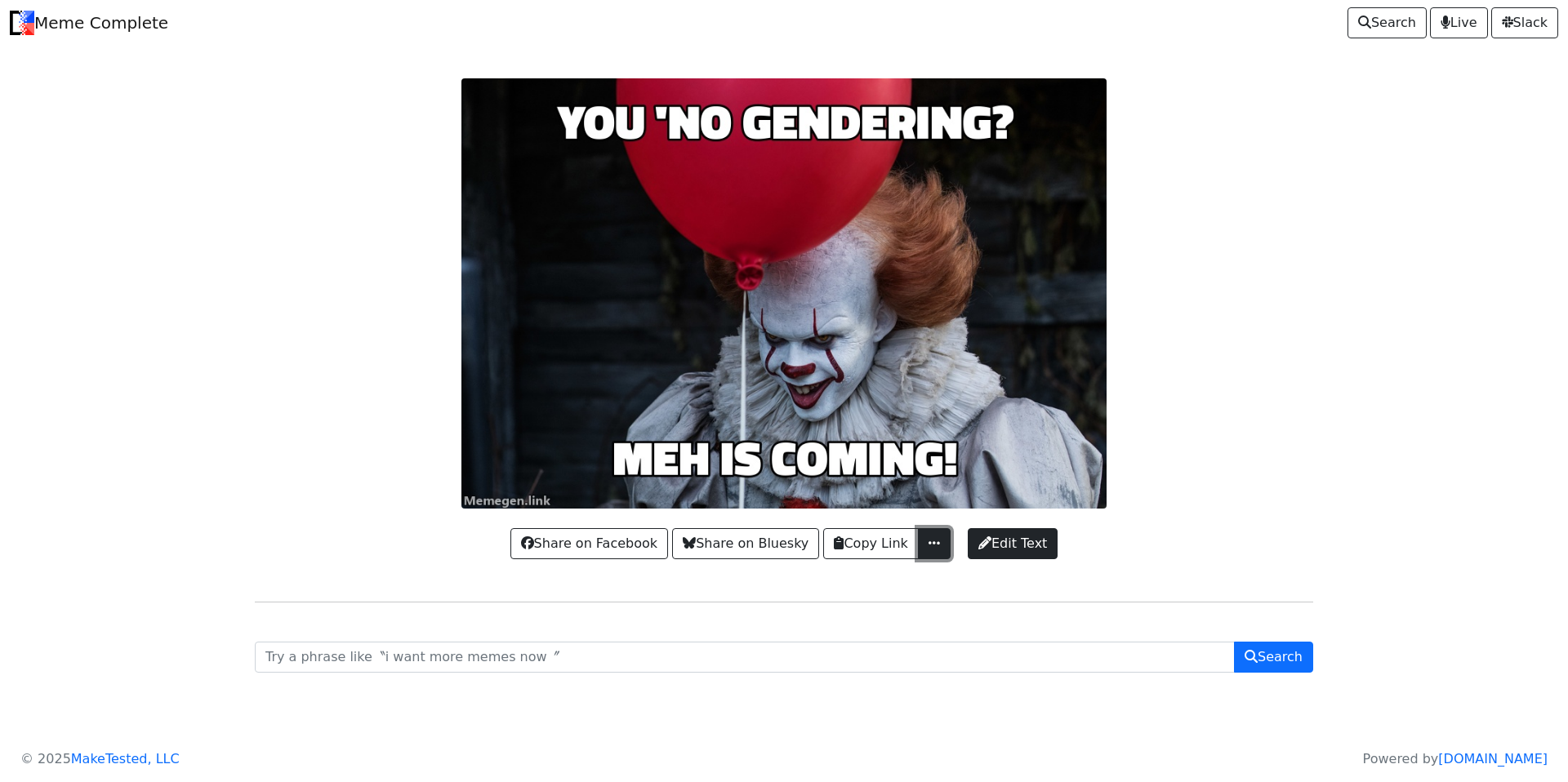
click at [933, 539] on span "button" at bounding box center [934, 543] width 16 height 13
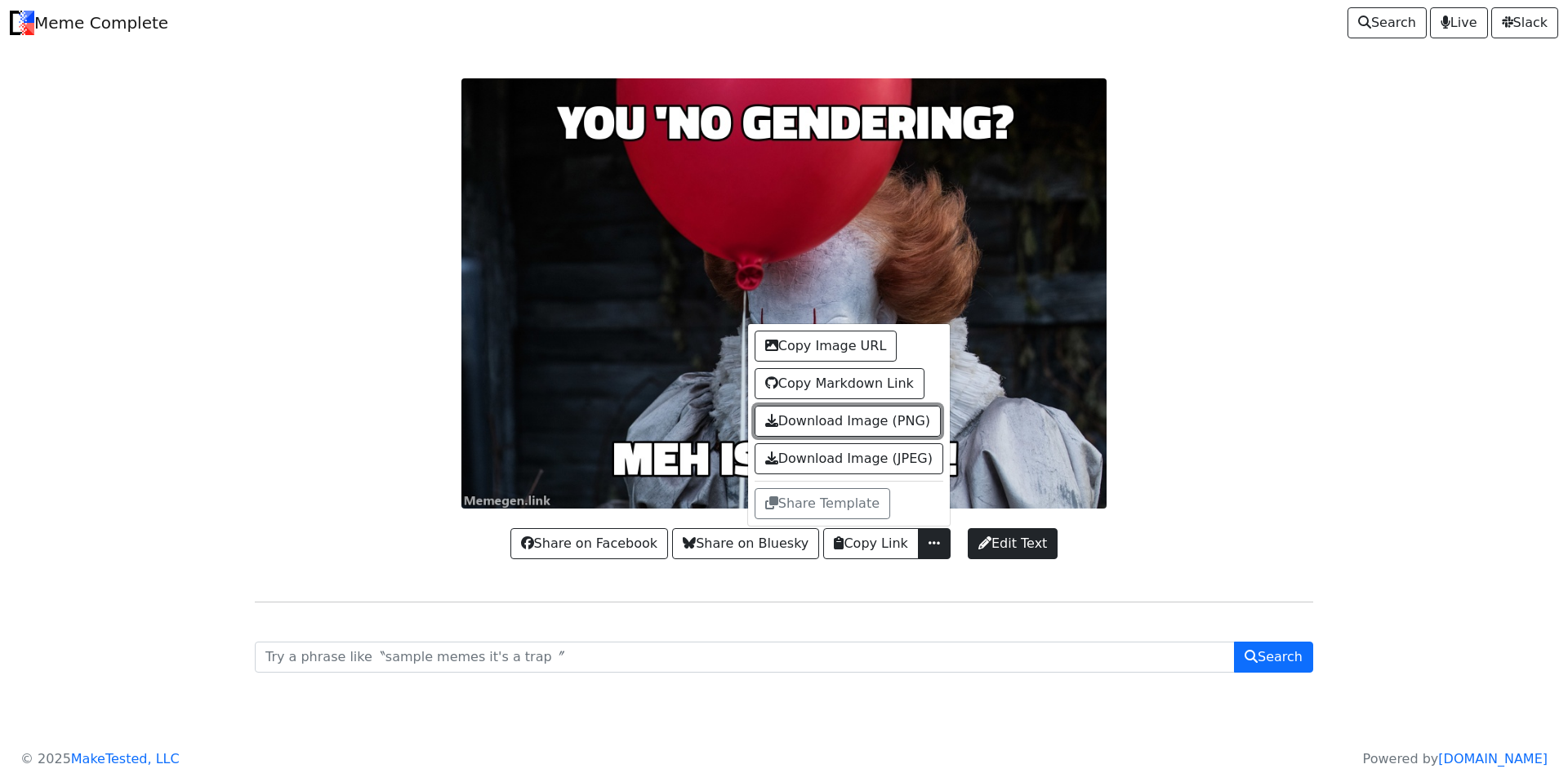
click at [879, 410] on link "Download Image (PNG)" at bounding box center [847, 421] width 186 height 31
